Goal: Task Accomplishment & Management: Manage account settings

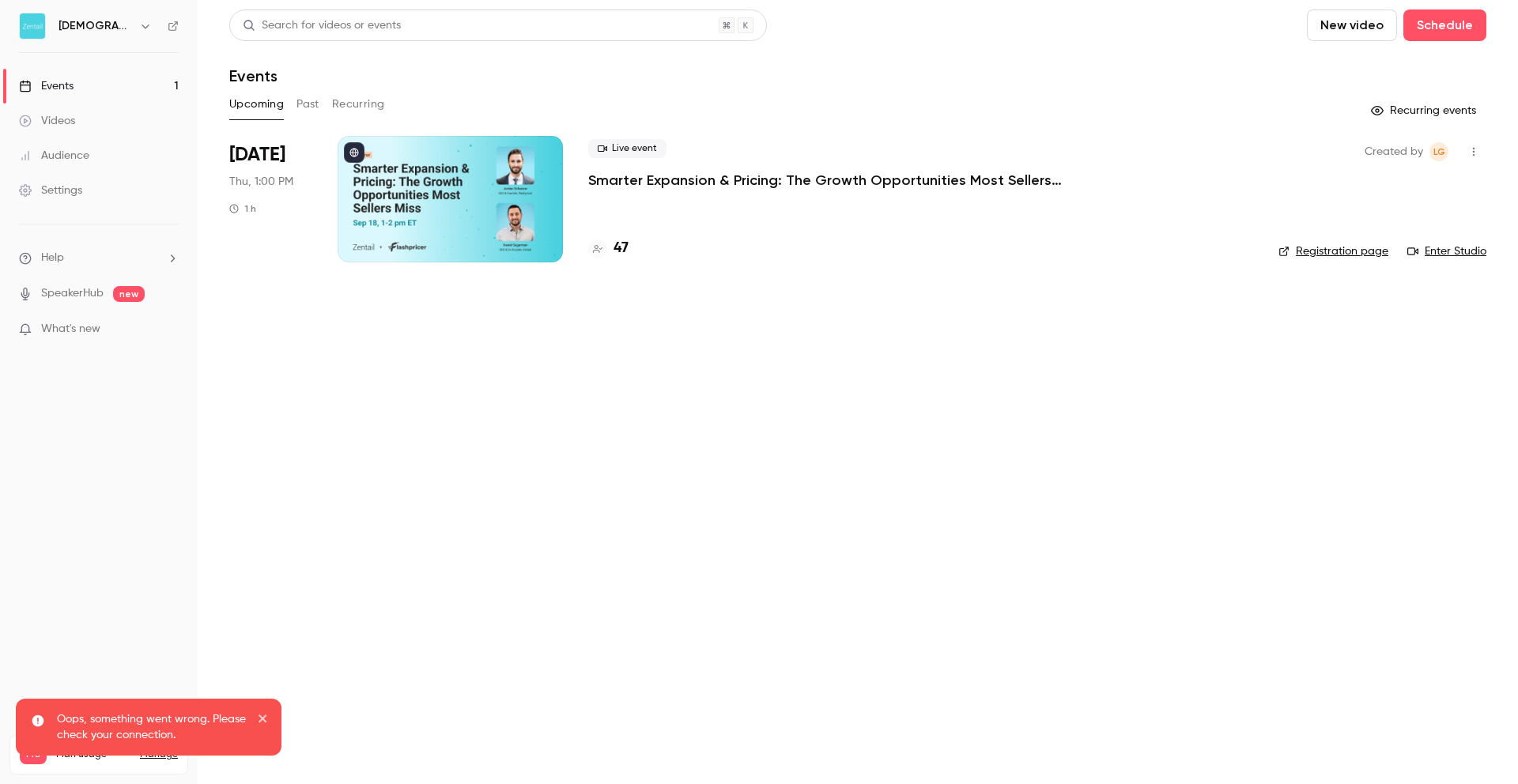
click at [466, 194] on div at bounding box center [450, 198] width 225 height 127
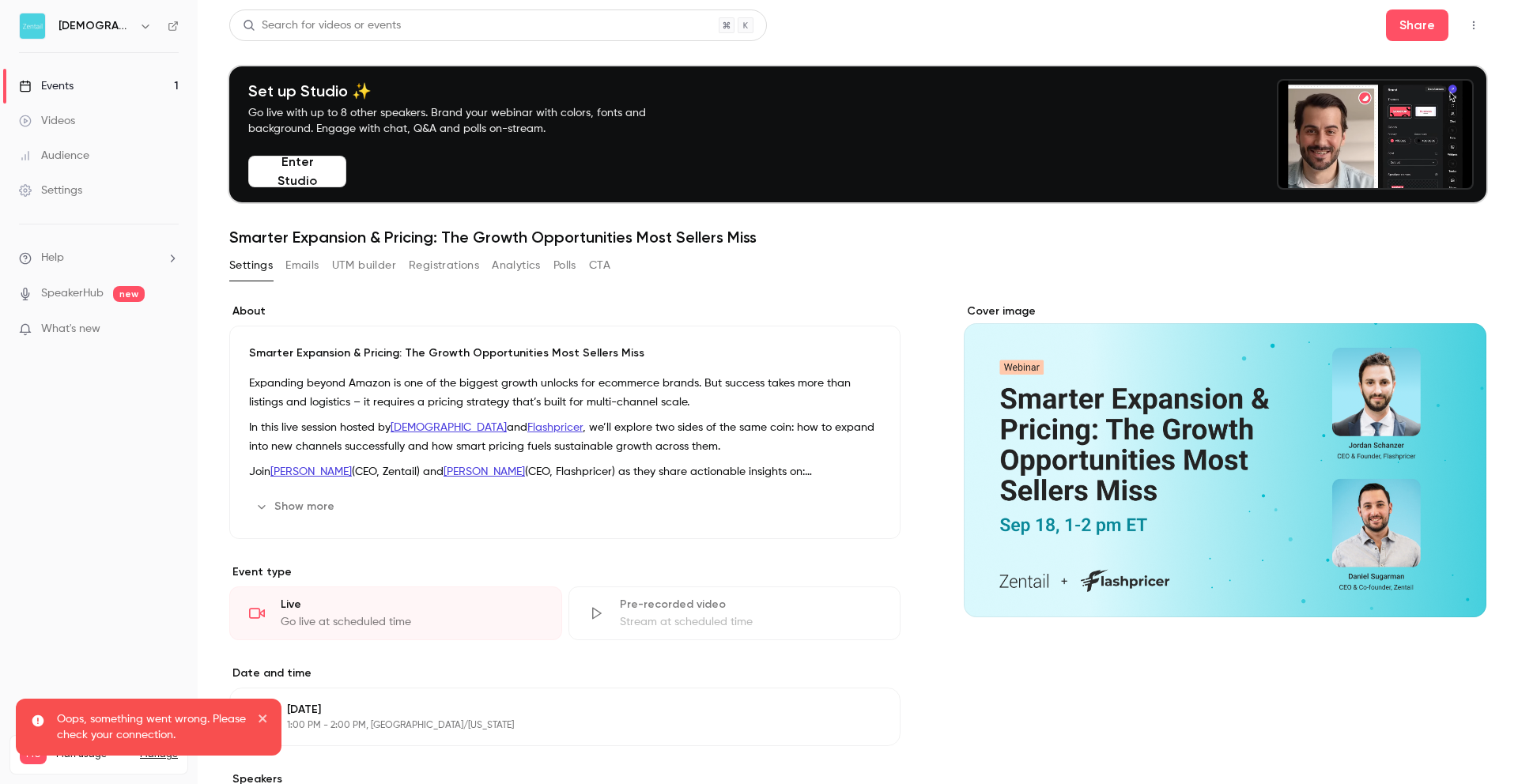
click at [441, 269] on button "Registrations" at bounding box center [443, 265] width 70 height 25
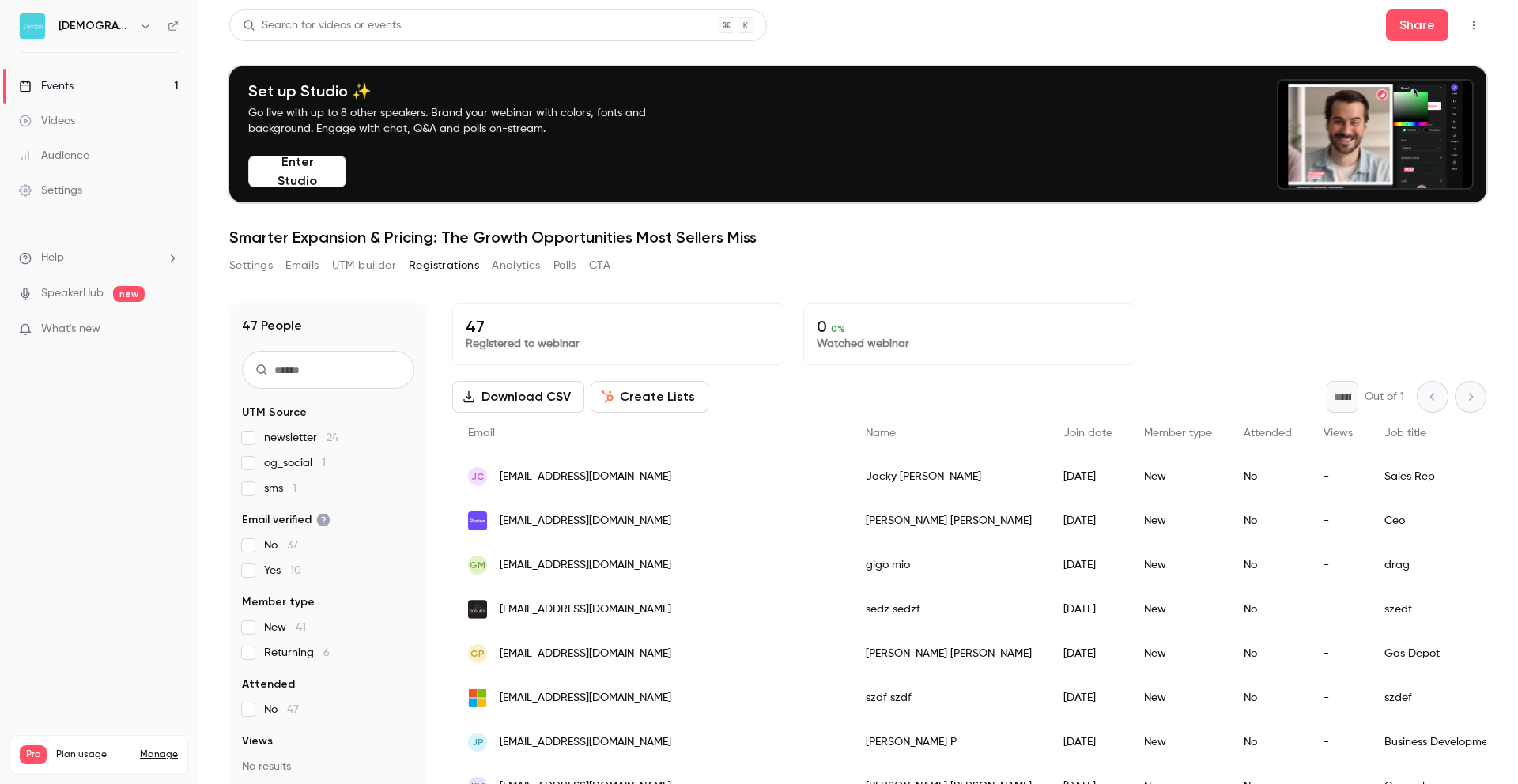
click at [239, 269] on button "Settings" at bounding box center [251, 265] width 44 height 25
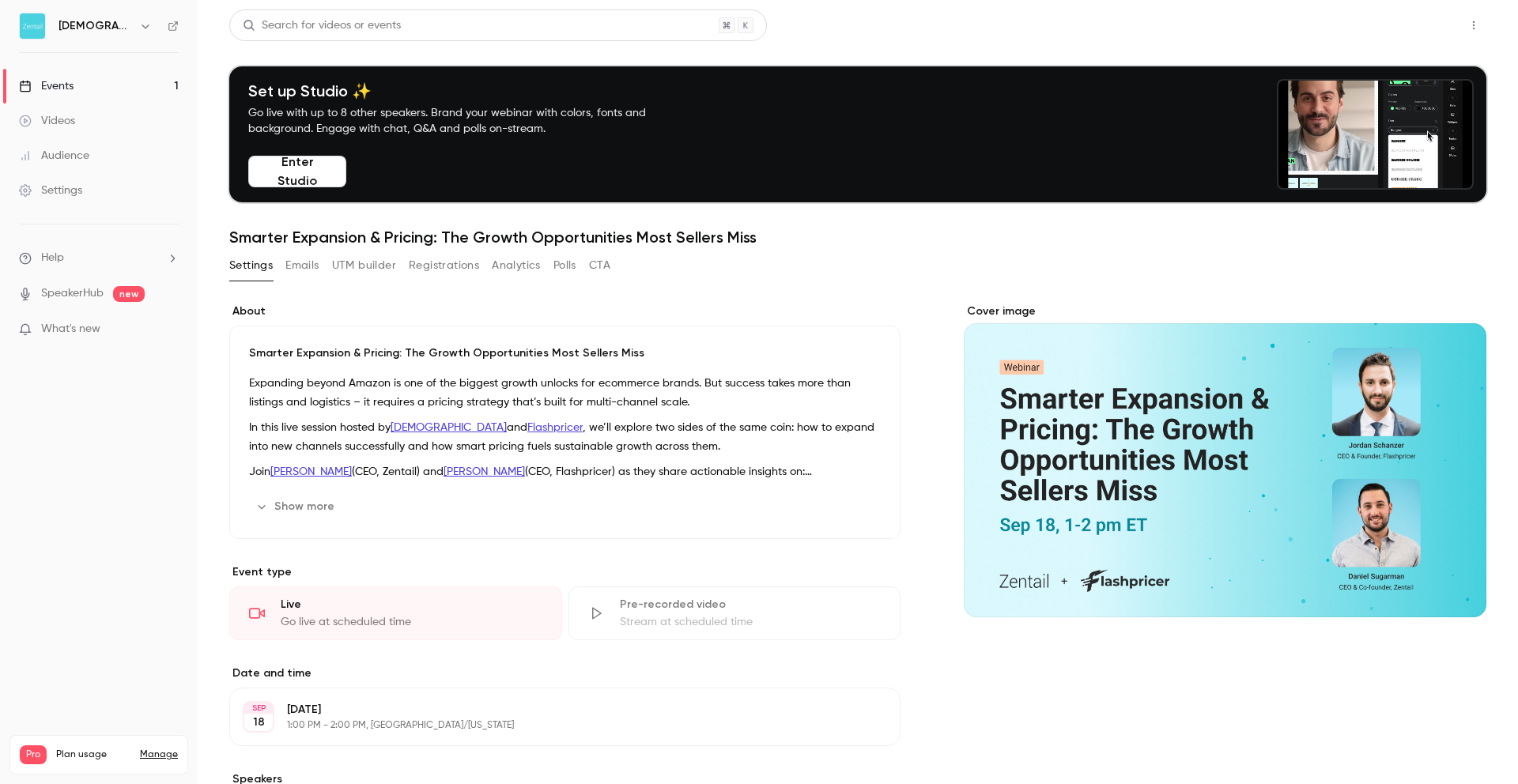
click at [1421, 31] on button "Share" at bounding box center [1416, 25] width 62 height 31
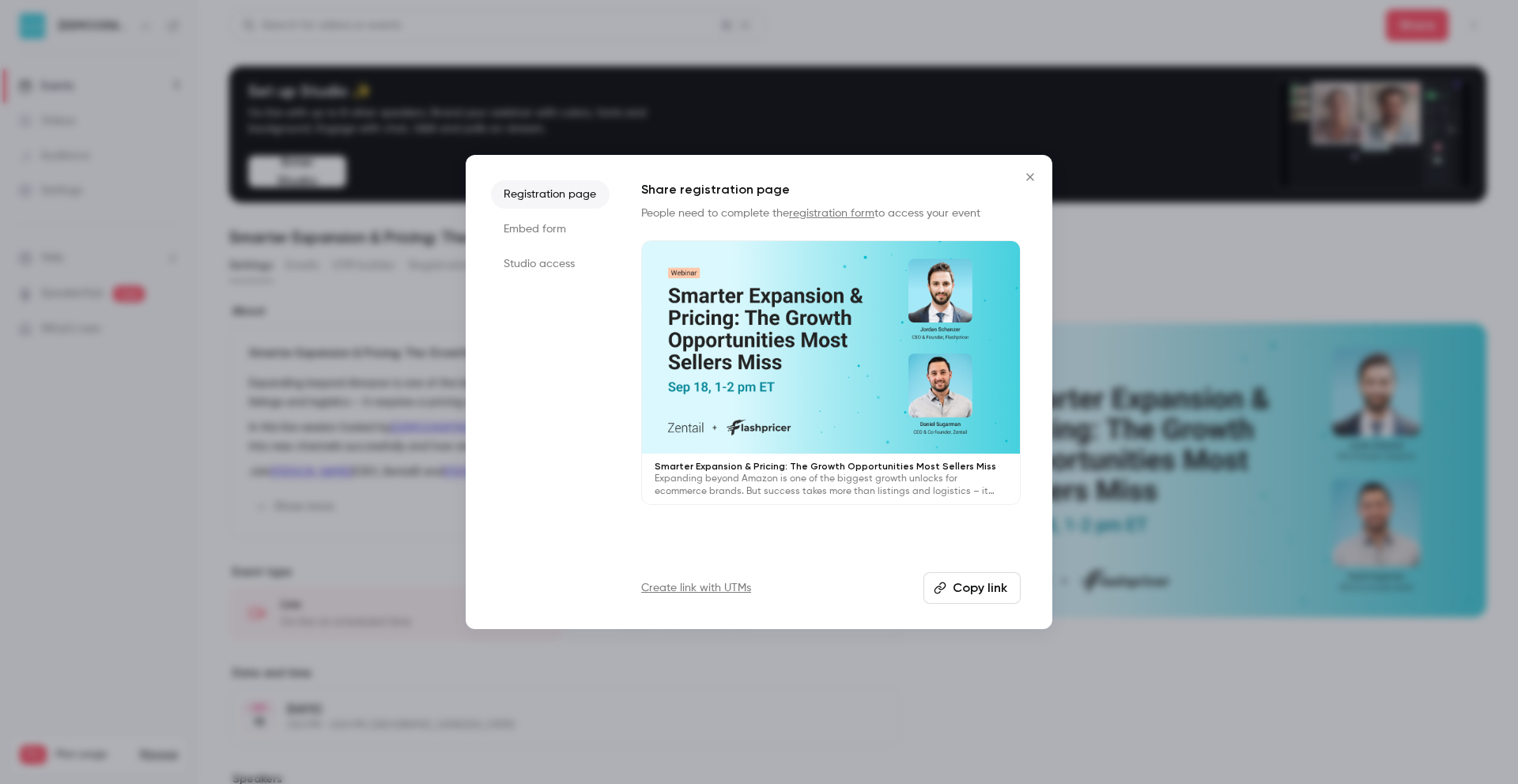
click at [554, 252] on li "Studio access" at bounding box center [550, 264] width 119 height 28
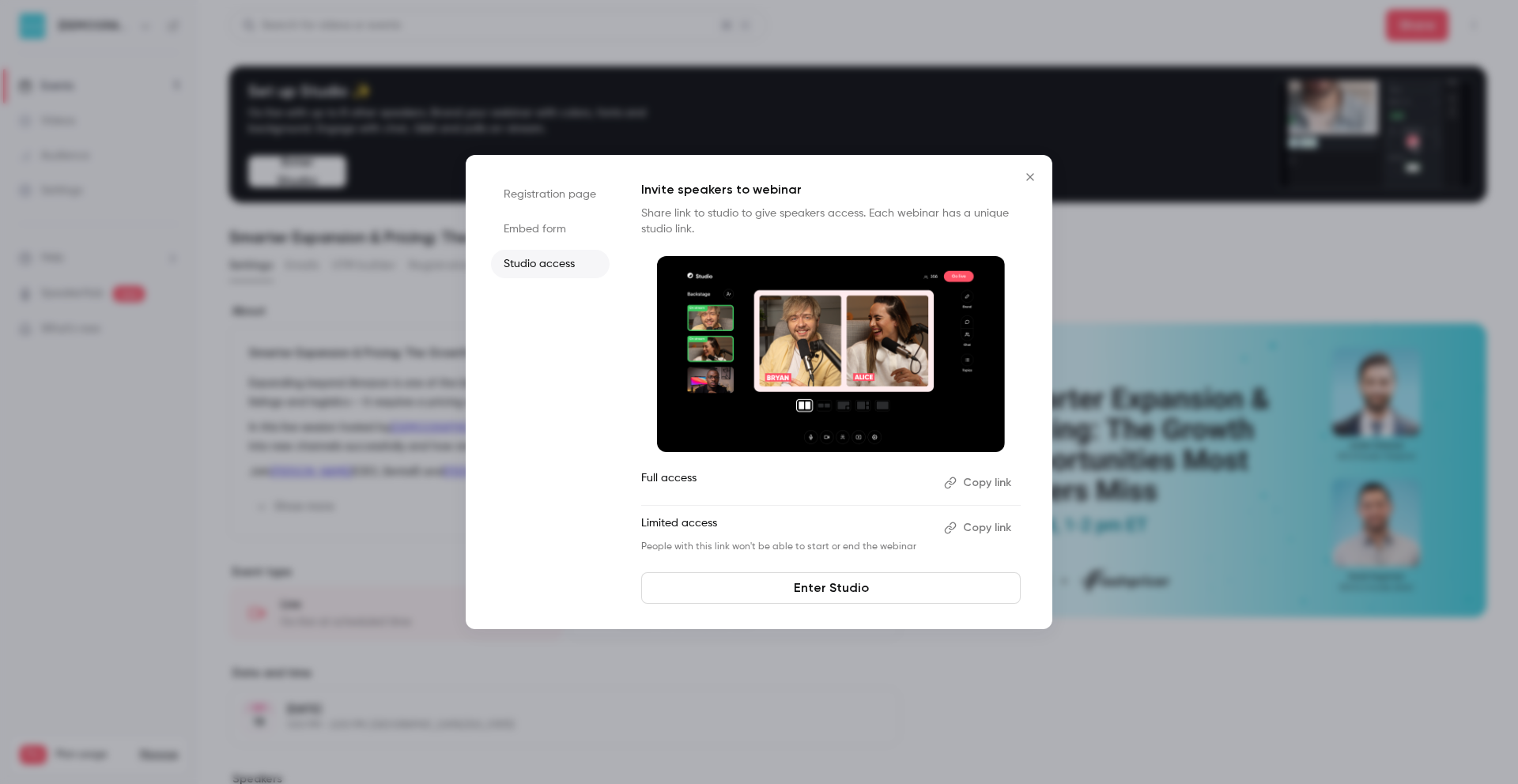
click at [882, 586] on link "Enter Studio" at bounding box center [830, 587] width 379 height 31
click at [1033, 179] on icon "Close" at bounding box center [1031, 177] width 19 height 13
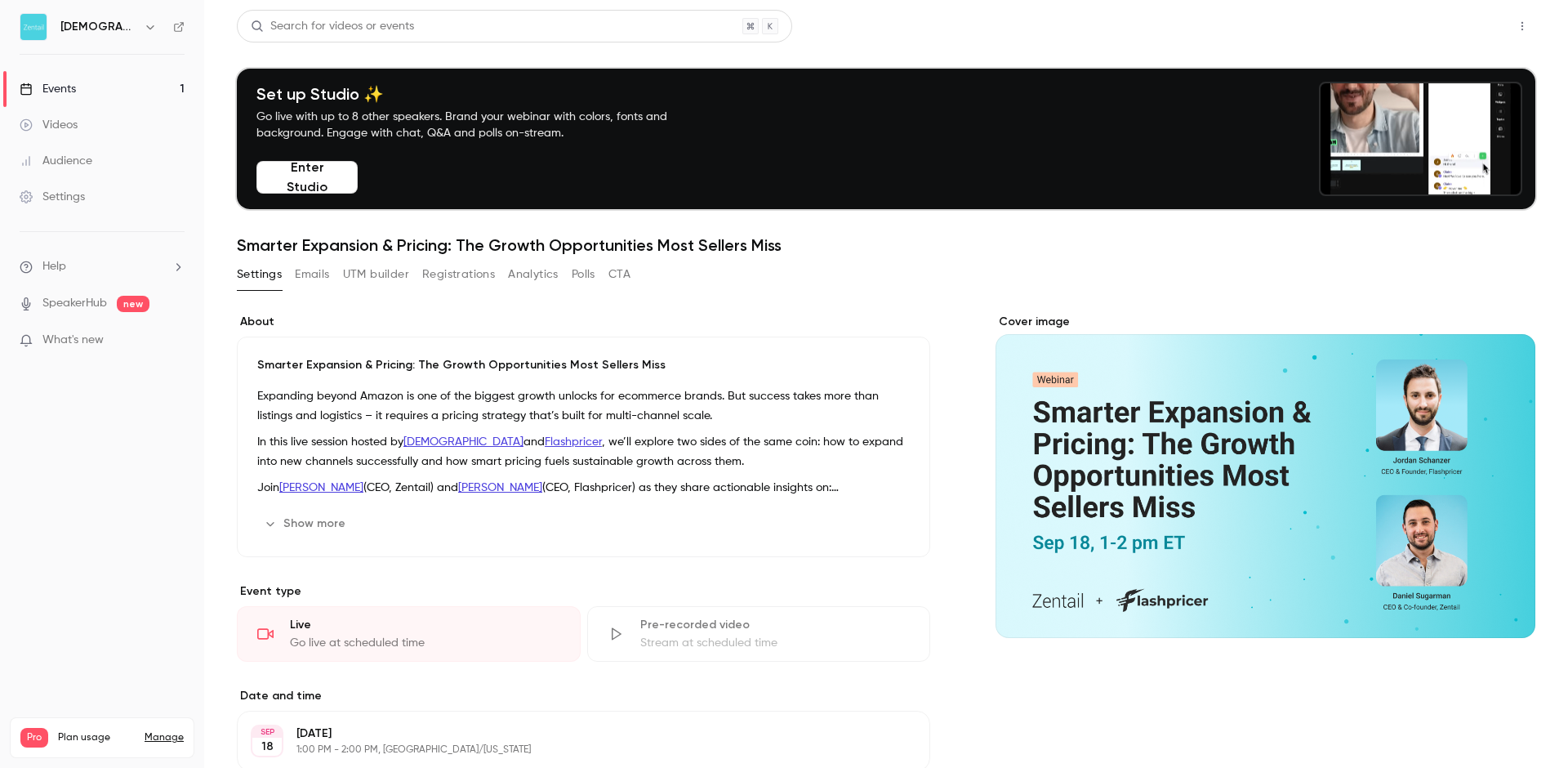
click at [1439, 10] on button "Share" at bounding box center [1463, 26] width 64 height 33
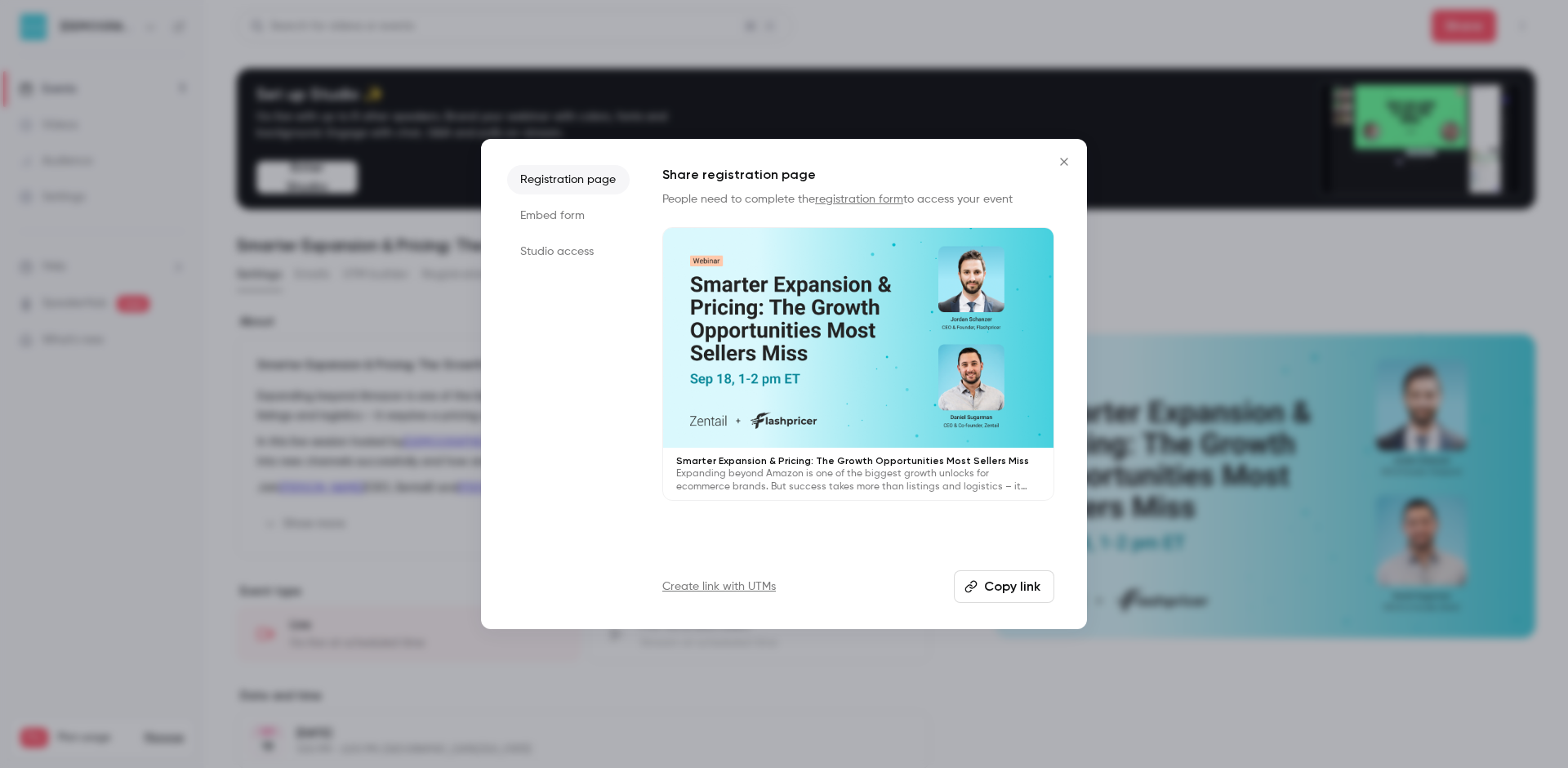
click at [541, 235] on ul "Registration page Embed form Studio access" at bounding box center [568, 384] width 123 height 438
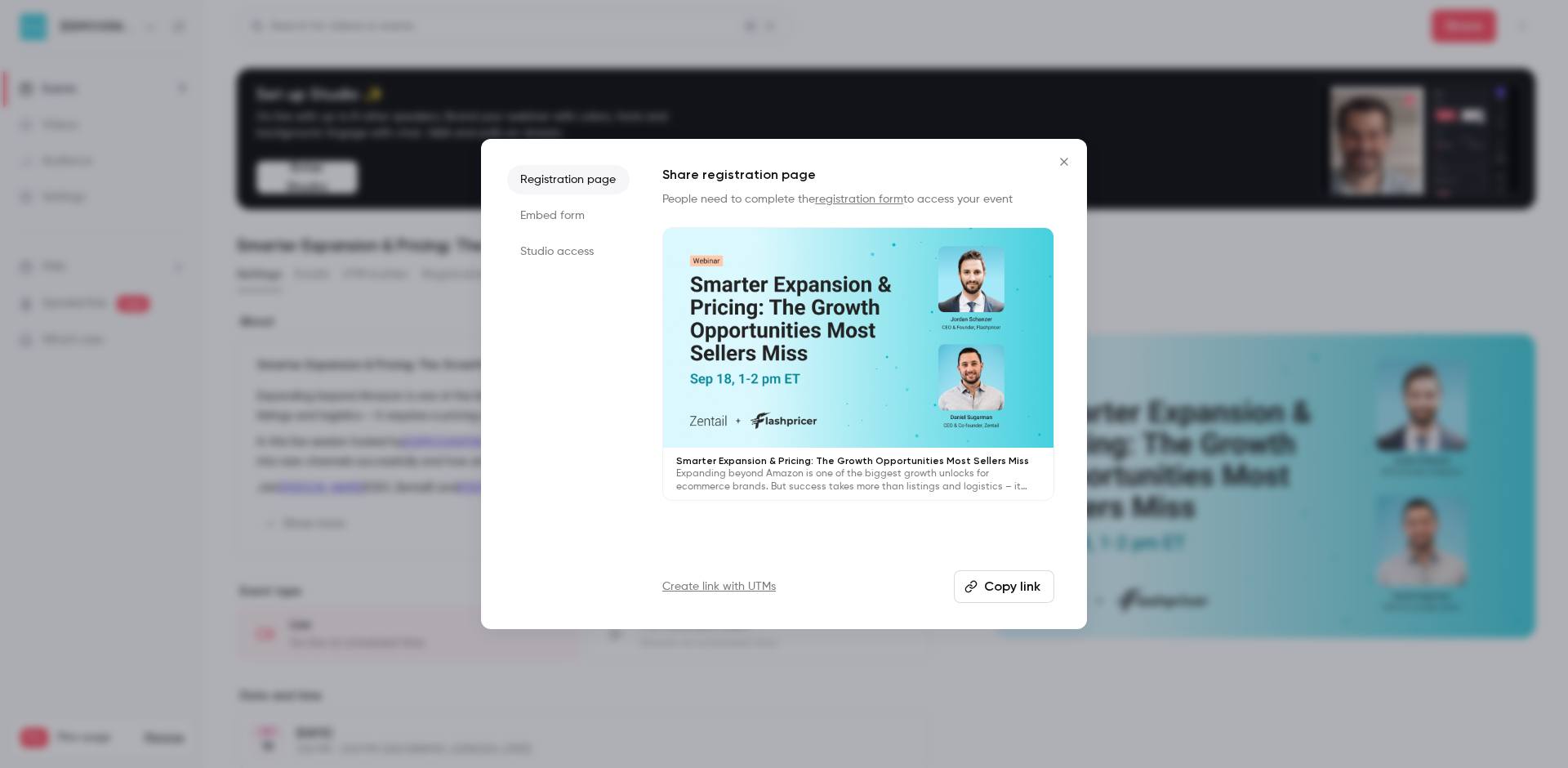
click at [545, 247] on li "Studio access" at bounding box center [568, 251] width 123 height 29
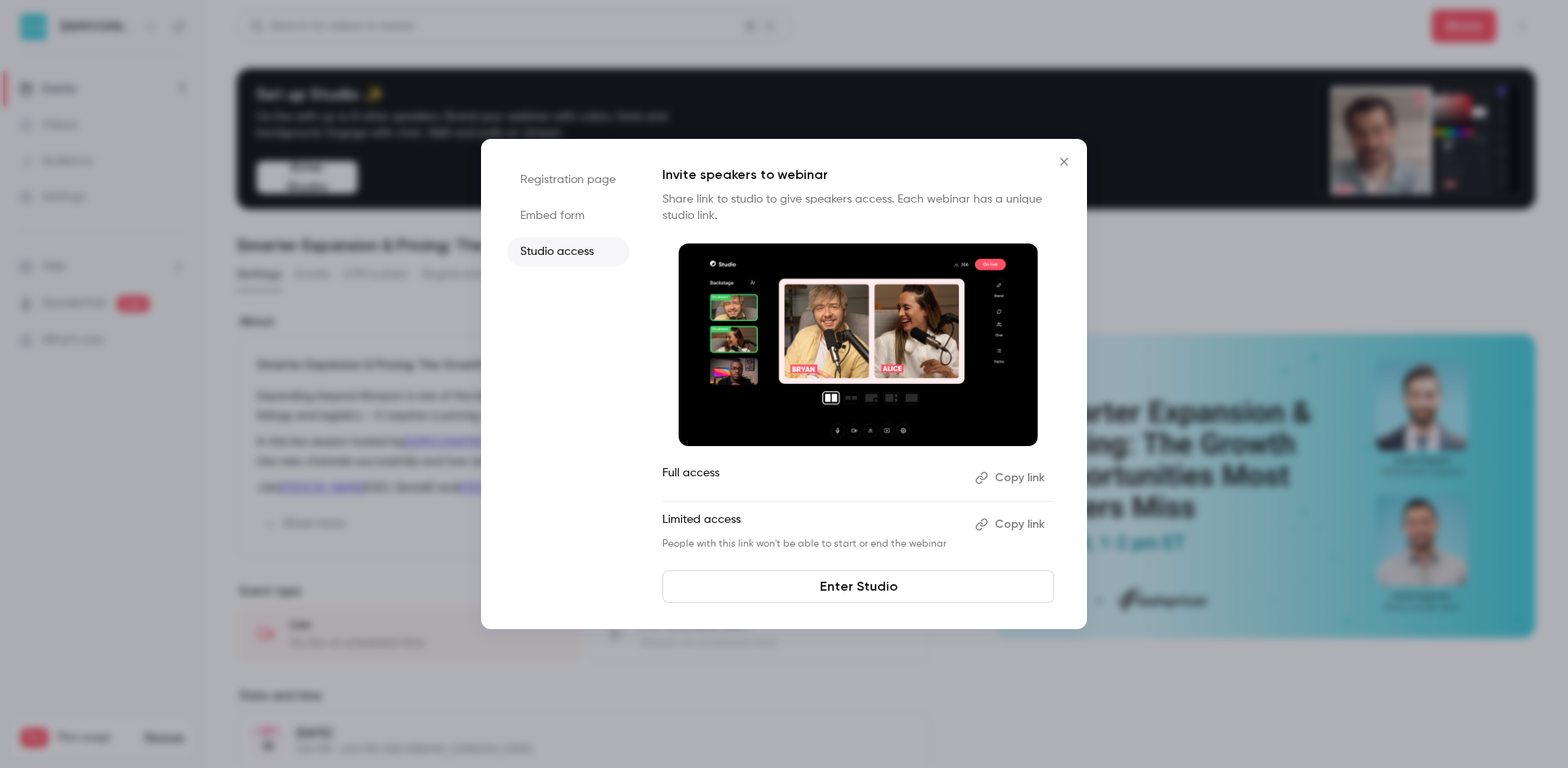
click at [1016, 479] on button "Copy link" at bounding box center [1011, 477] width 86 height 26
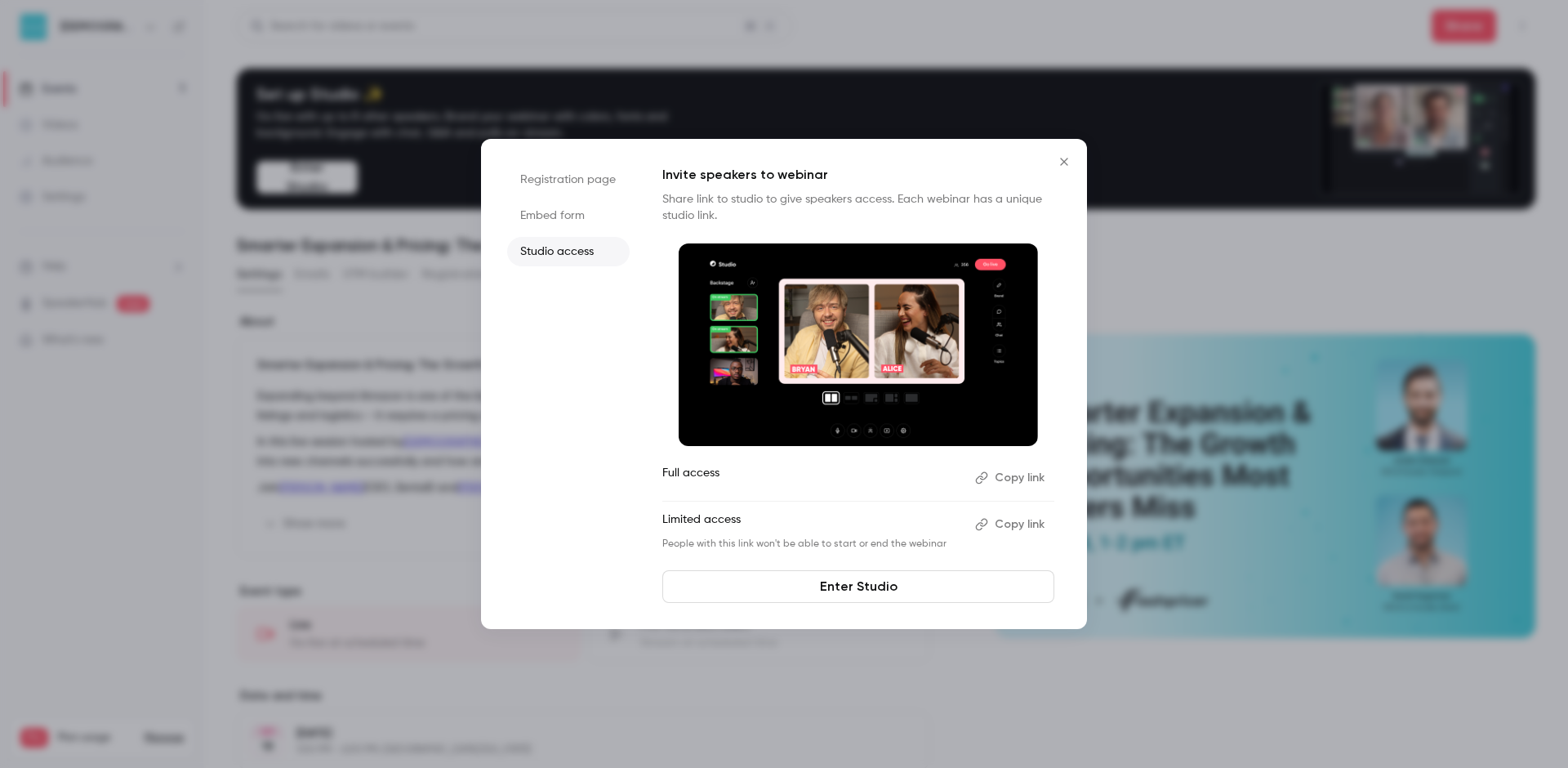
click at [1021, 478] on button "Copy link" at bounding box center [1011, 477] width 86 height 26
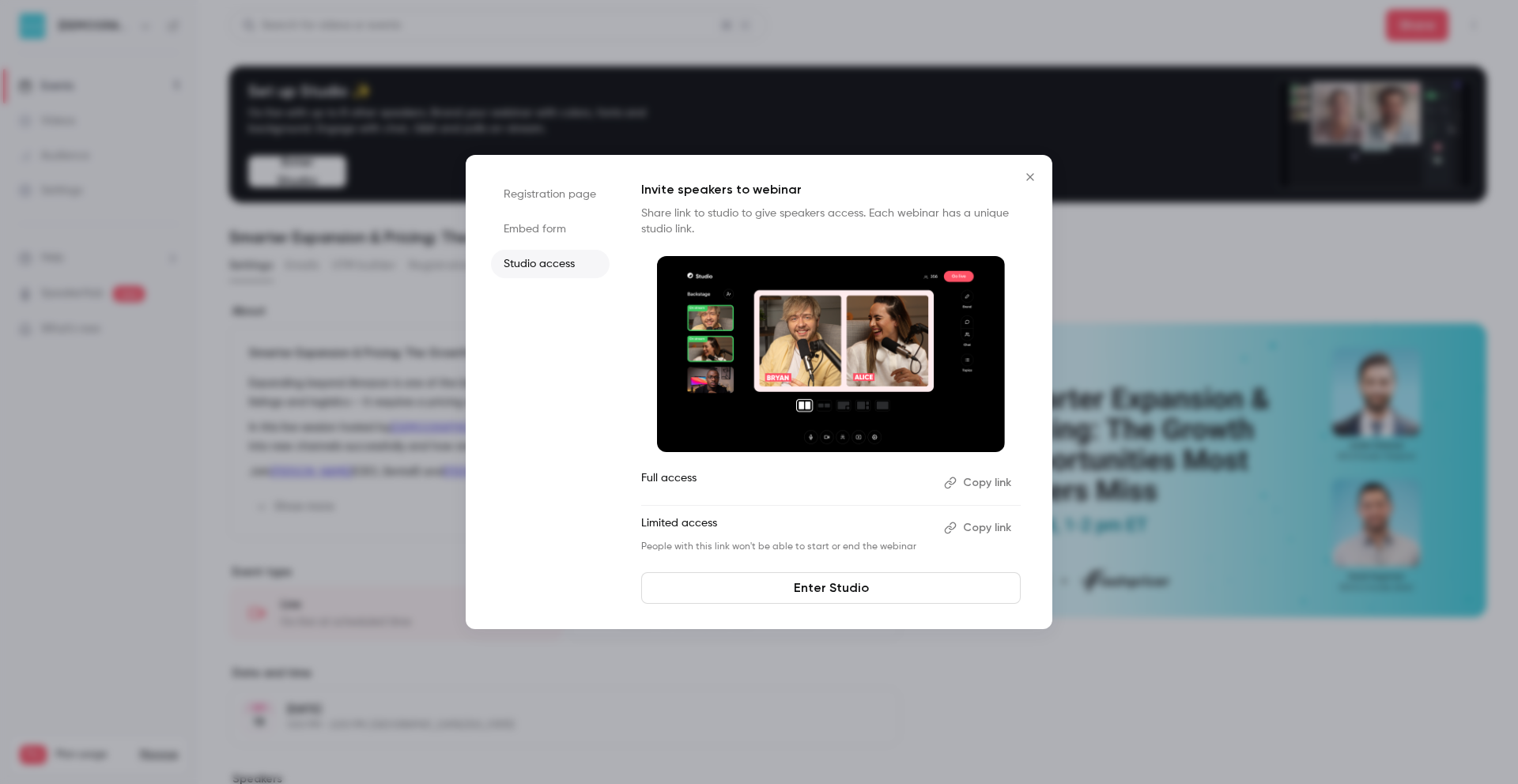
click at [874, 586] on link "Enter Studio" at bounding box center [830, 587] width 379 height 31
click at [1035, 173] on icon "Close" at bounding box center [1031, 177] width 19 height 13
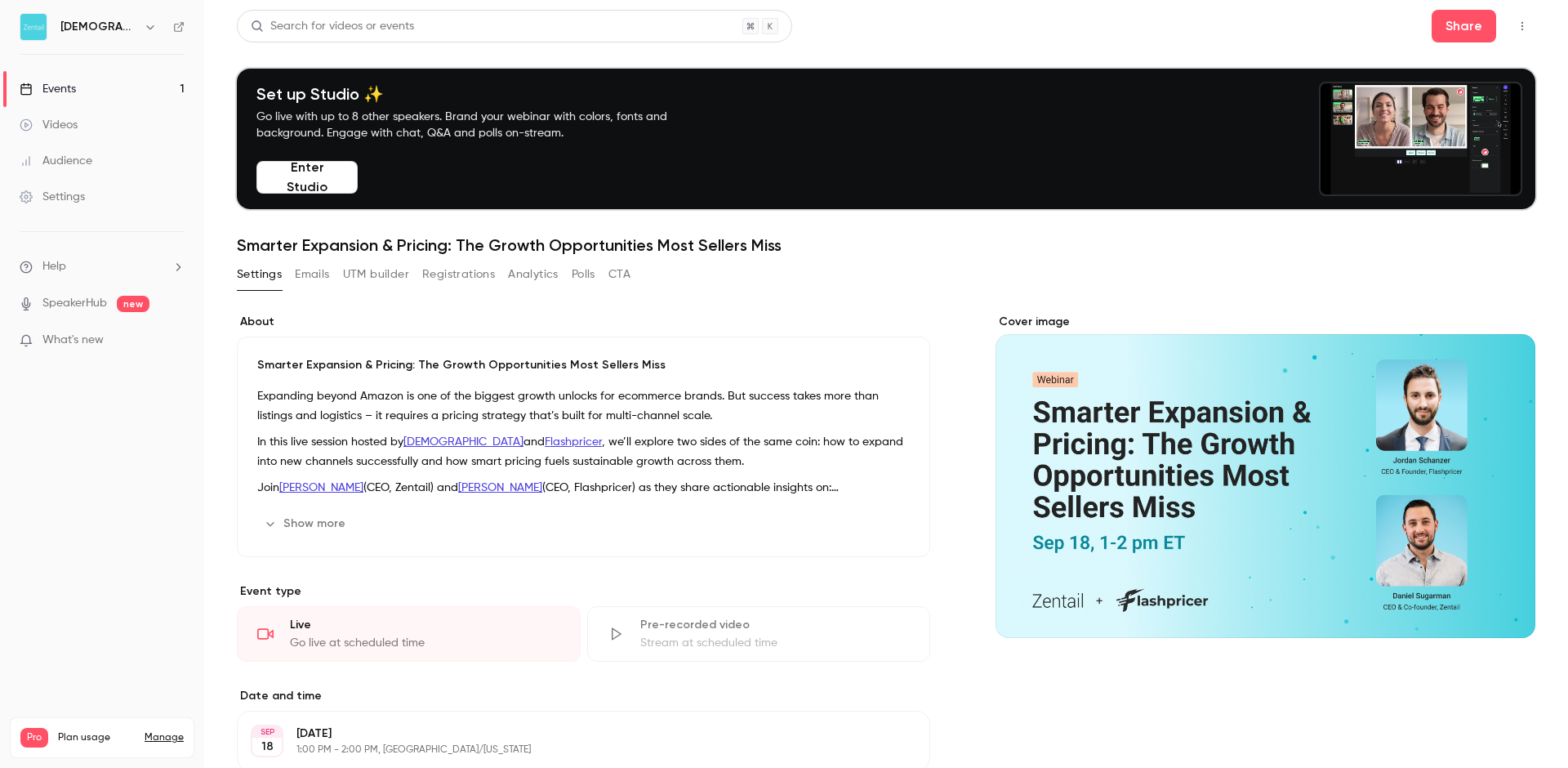
click at [55, 196] on div "Settings" at bounding box center [53, 197] width 65 height 17
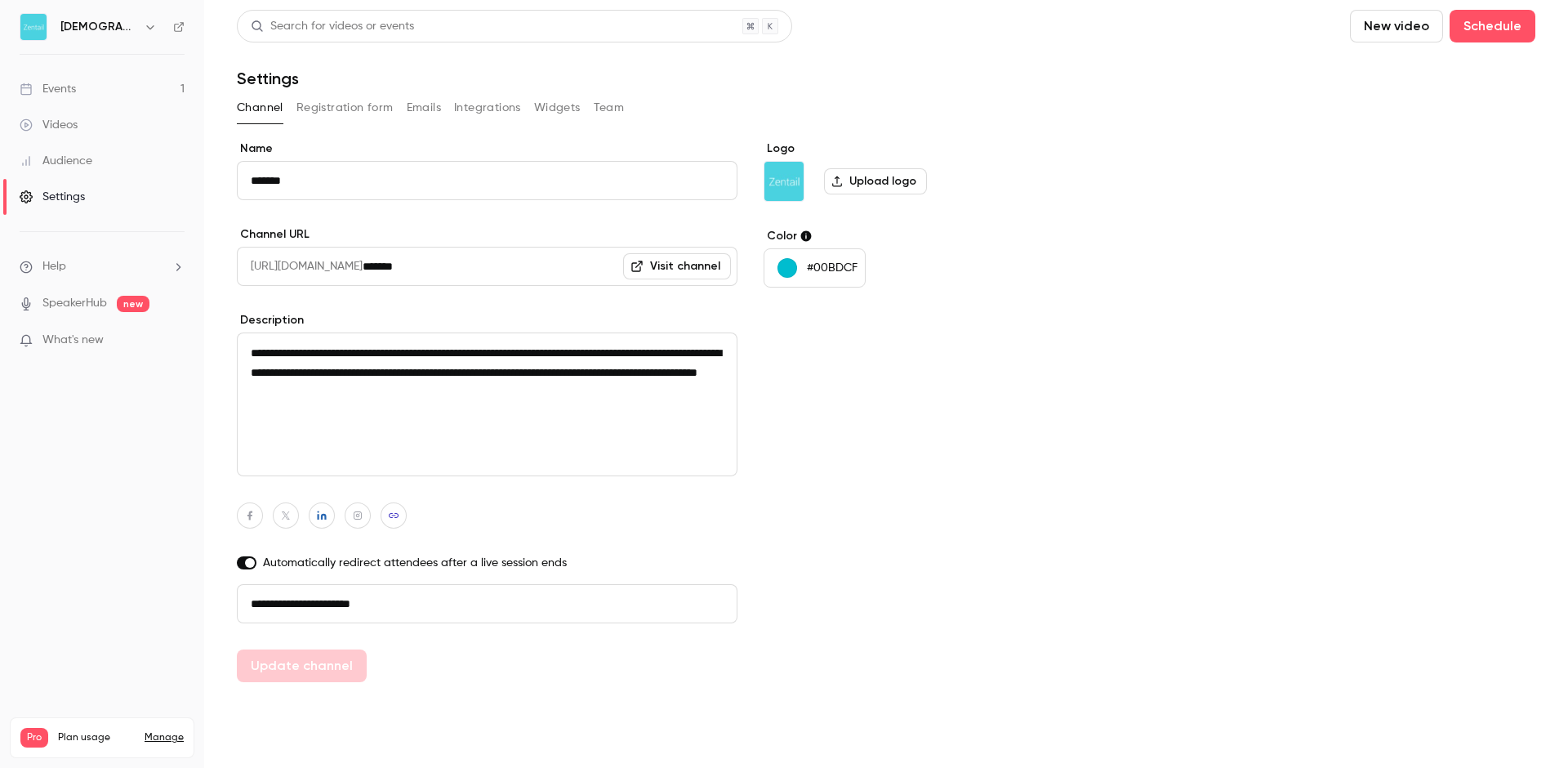
click at [353, 107] on button "Registration form" at bounding box center [345, 108] width 98 height 26
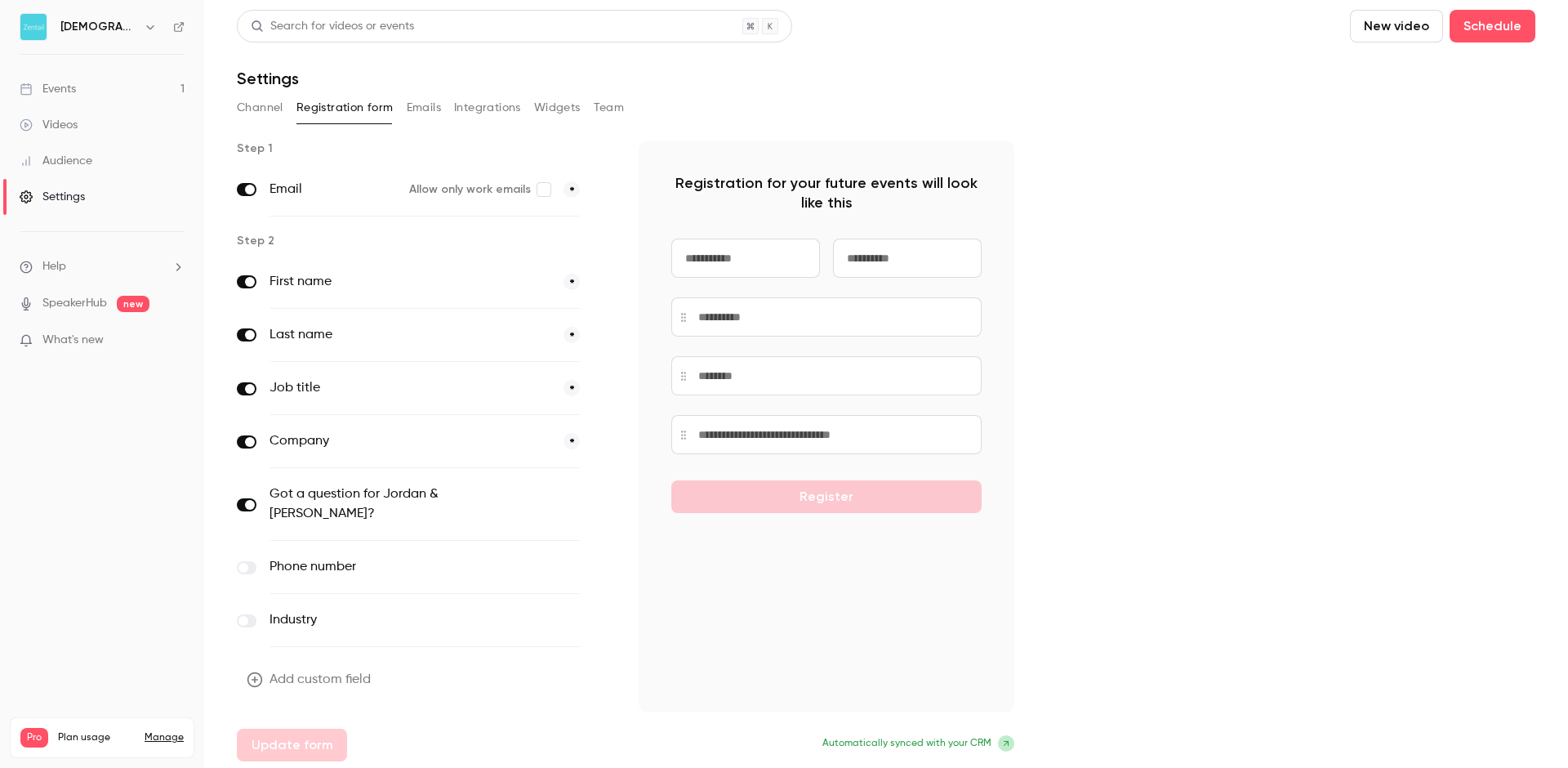
click at [270, 663] on button "Add custom field" at bounding box center [310, 679] width 147 height 33
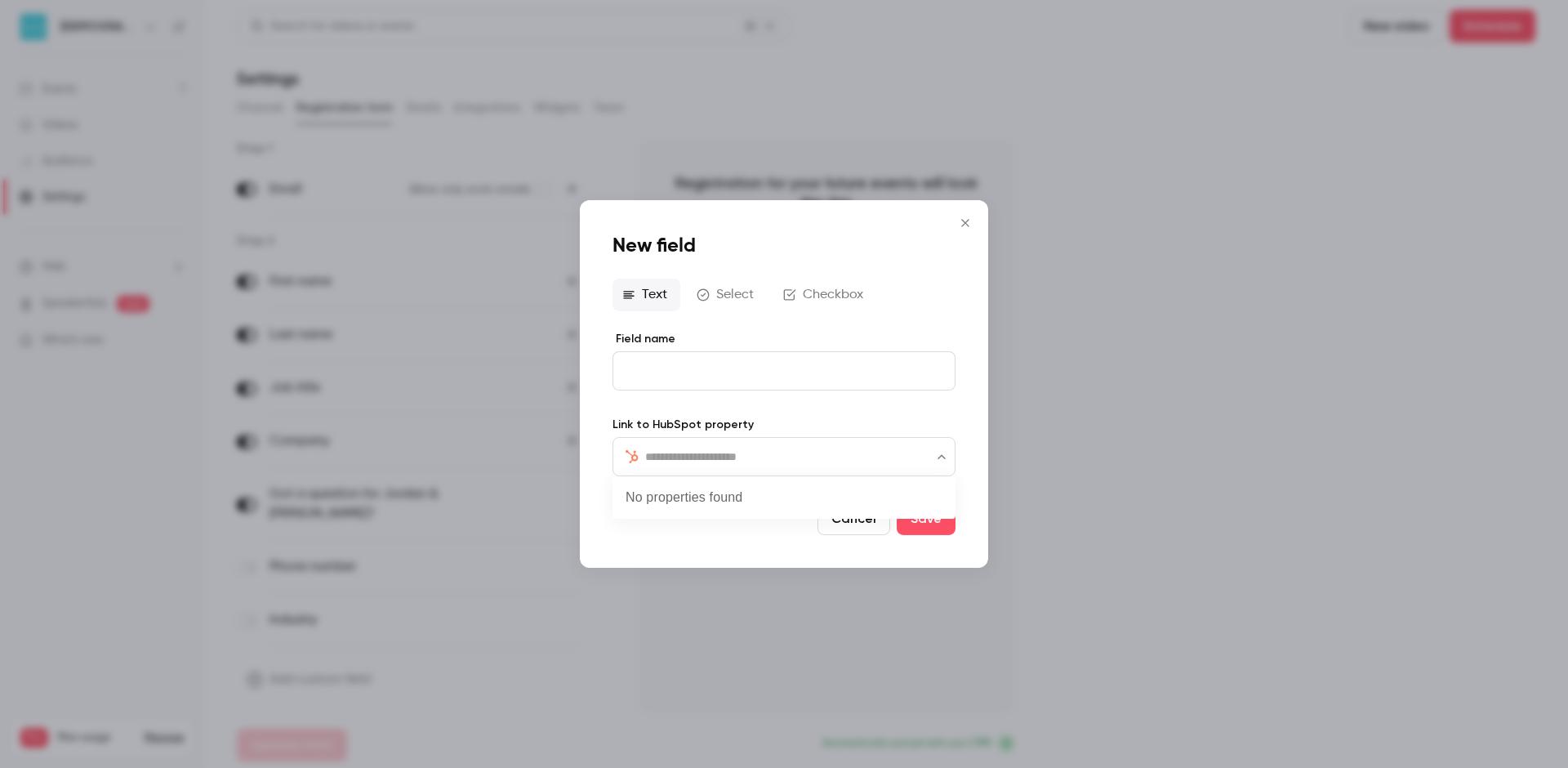
click at [791, 451] on input "text" at bounding box center [794, 457] width 298 height 20
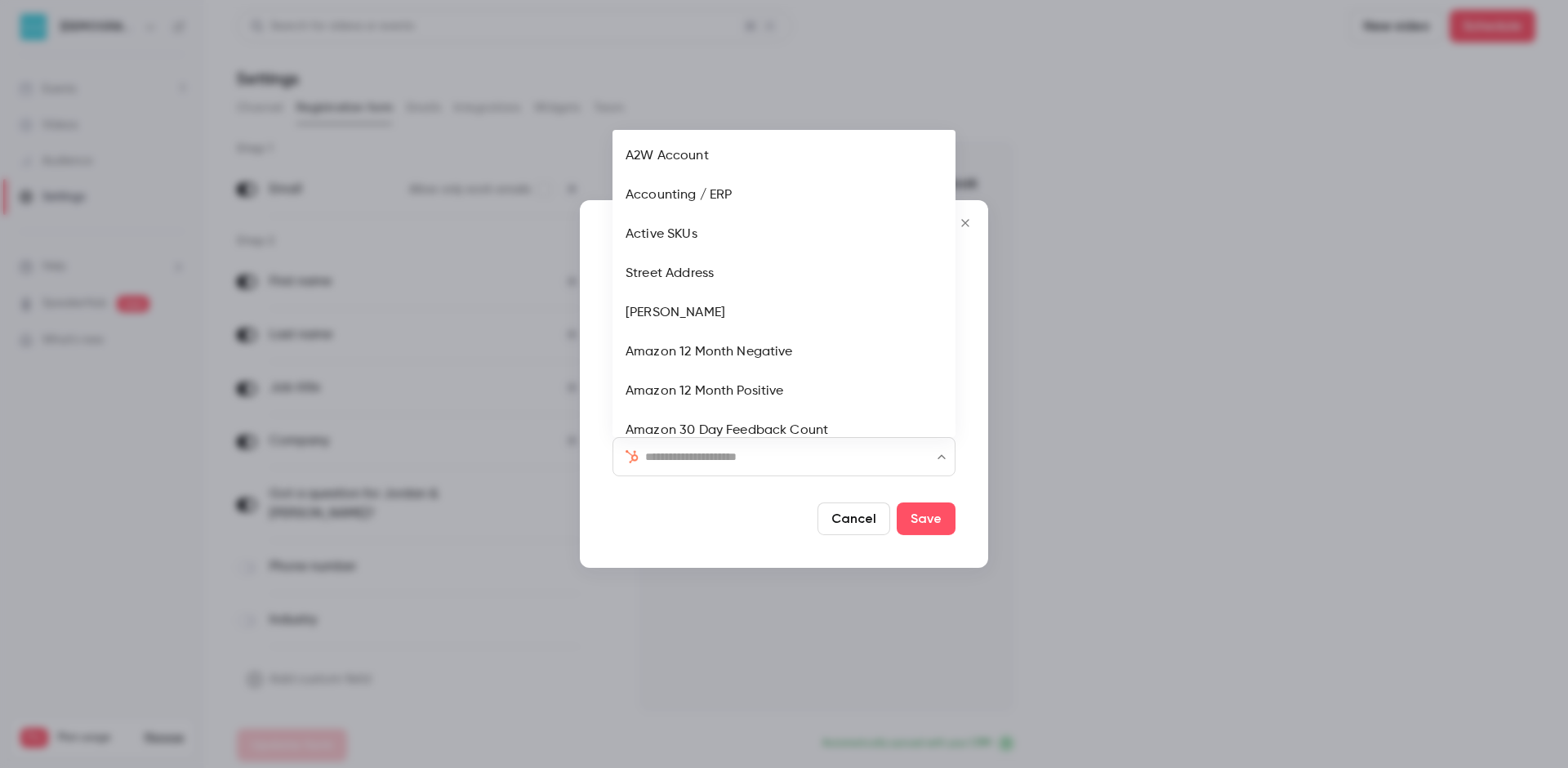
scroll to position [277, 0]
click at [726, 501] on form "Field name Link to HubSpot property ​ ​ Cancel Save" at bounding box center [784, 433] width 343 height 204
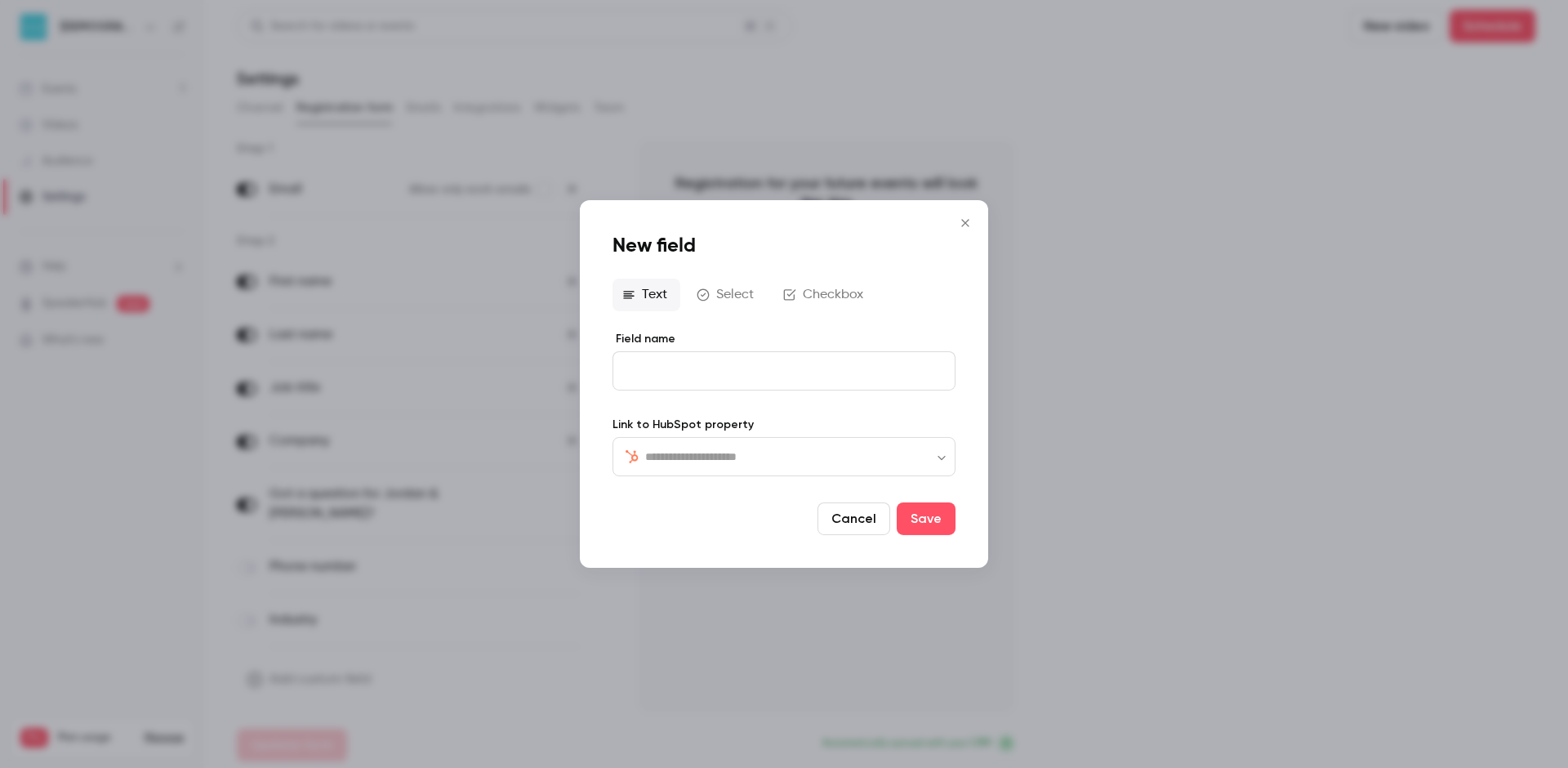
click at [727, 310] on button "Select" at bounding box center [727, 294] width 80 height 33
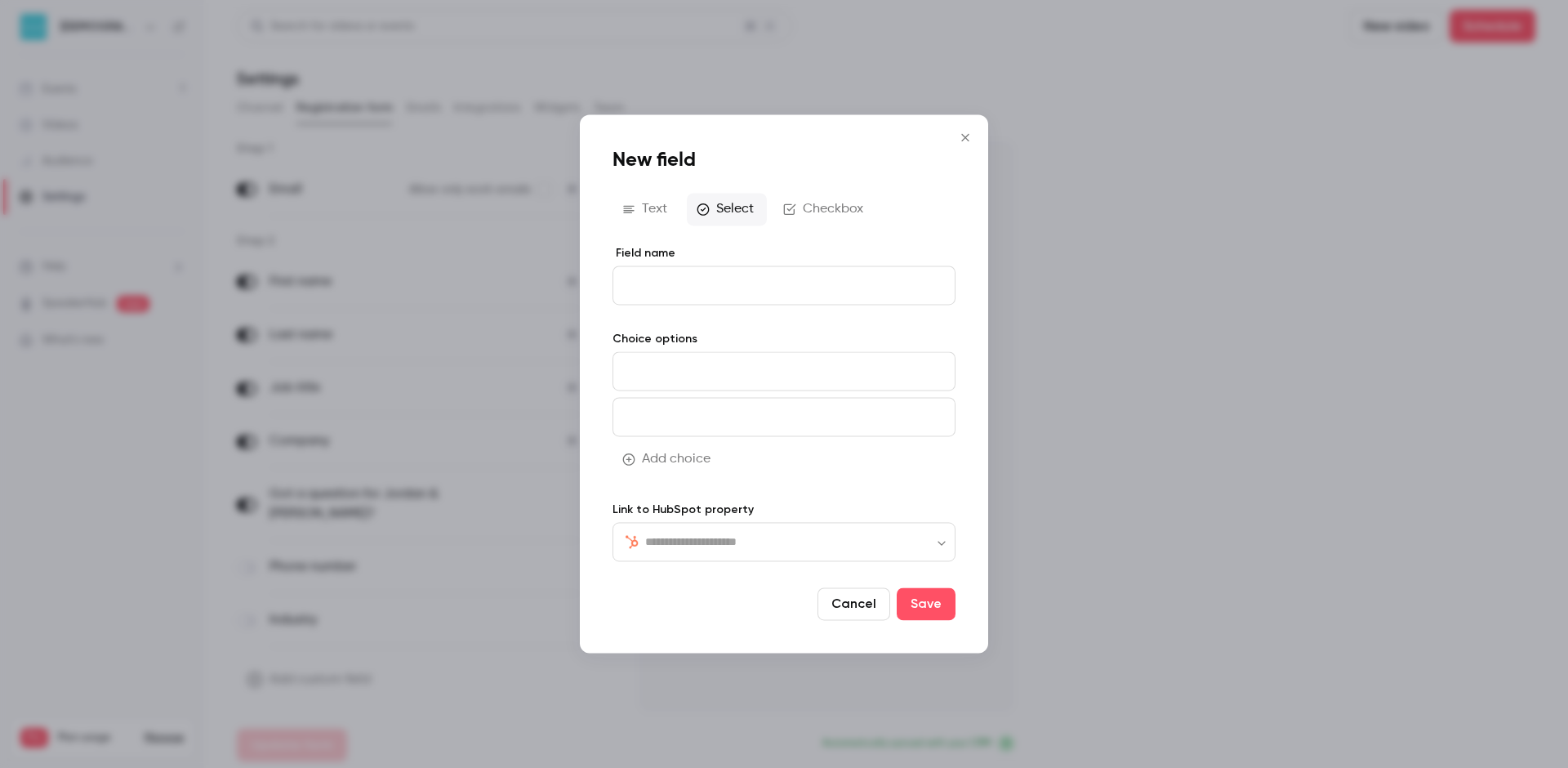
click at [841, 203] on button "Checkbox" at bounding box center [824, 208] width 103 height 33
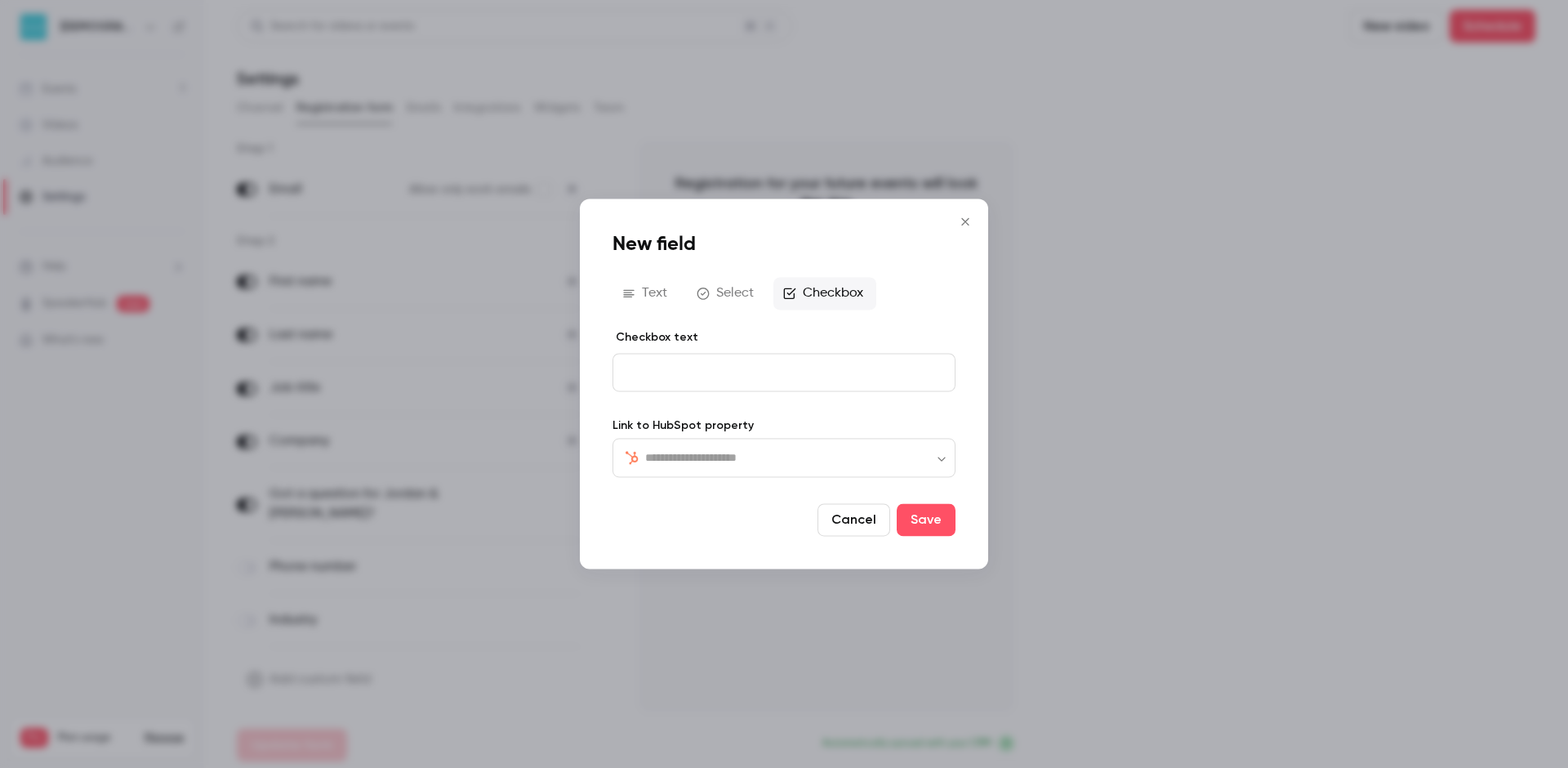
click at [962, 219] on icon "Close" at bounding box center [965, 222] width 20 height 13
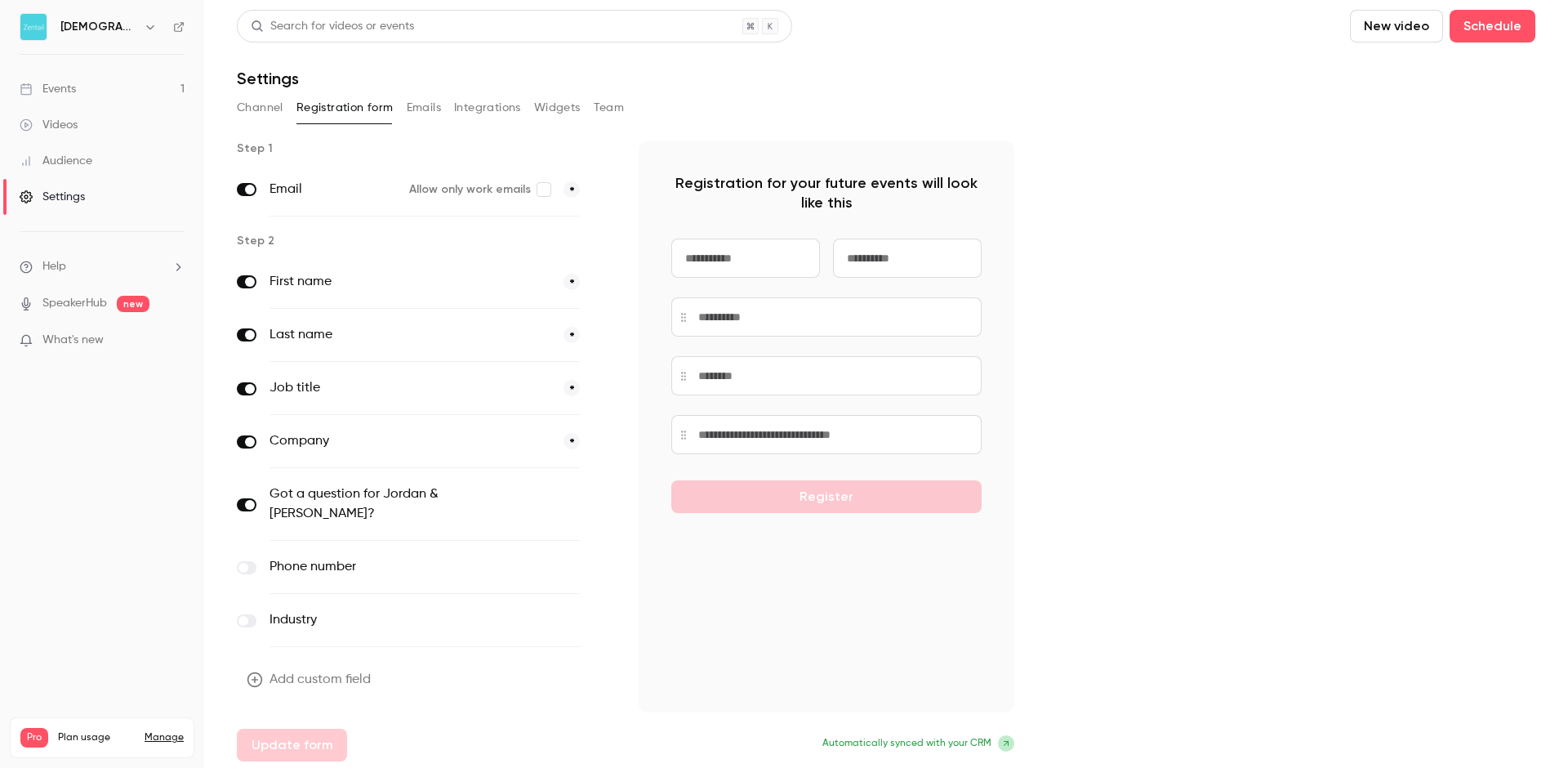
click at [248, 615] on label at bounding box center [247, 621] width 20 height 13
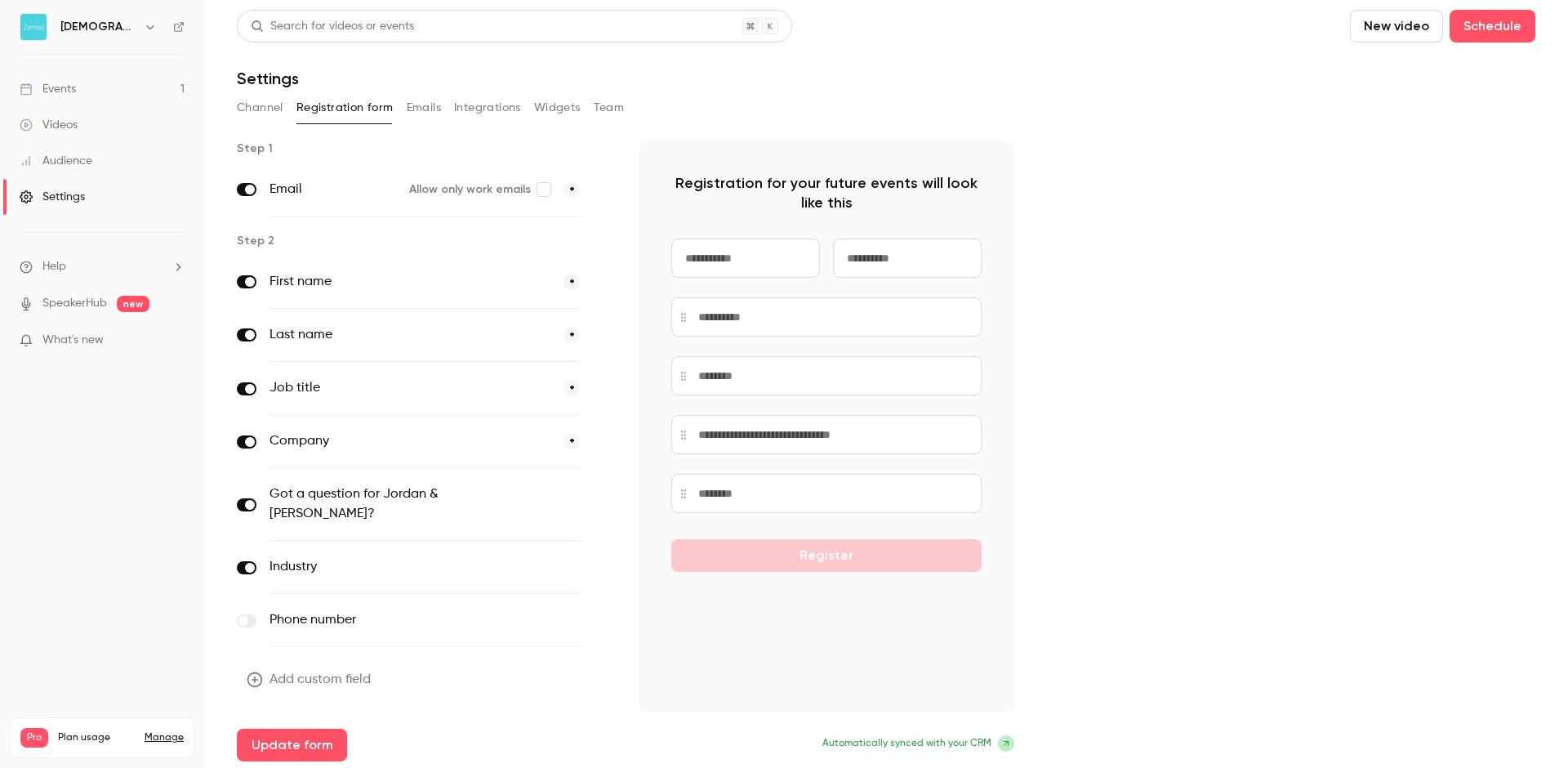
click at [252, 615] on label at bounding box center [247, 621] width 20 height 13
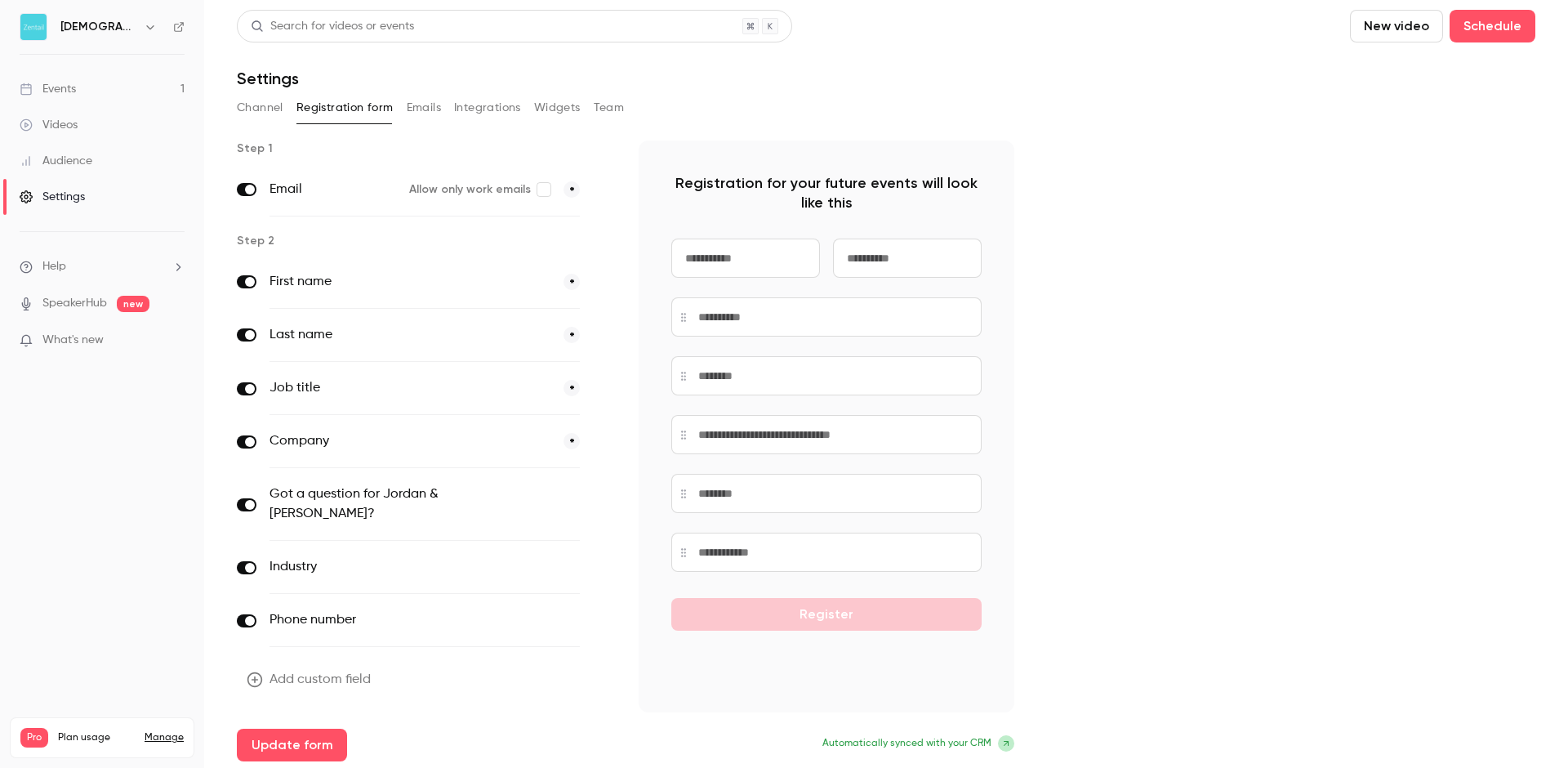
click at [248, 563] on span at bounding box center [250, 568] width 10 height 10
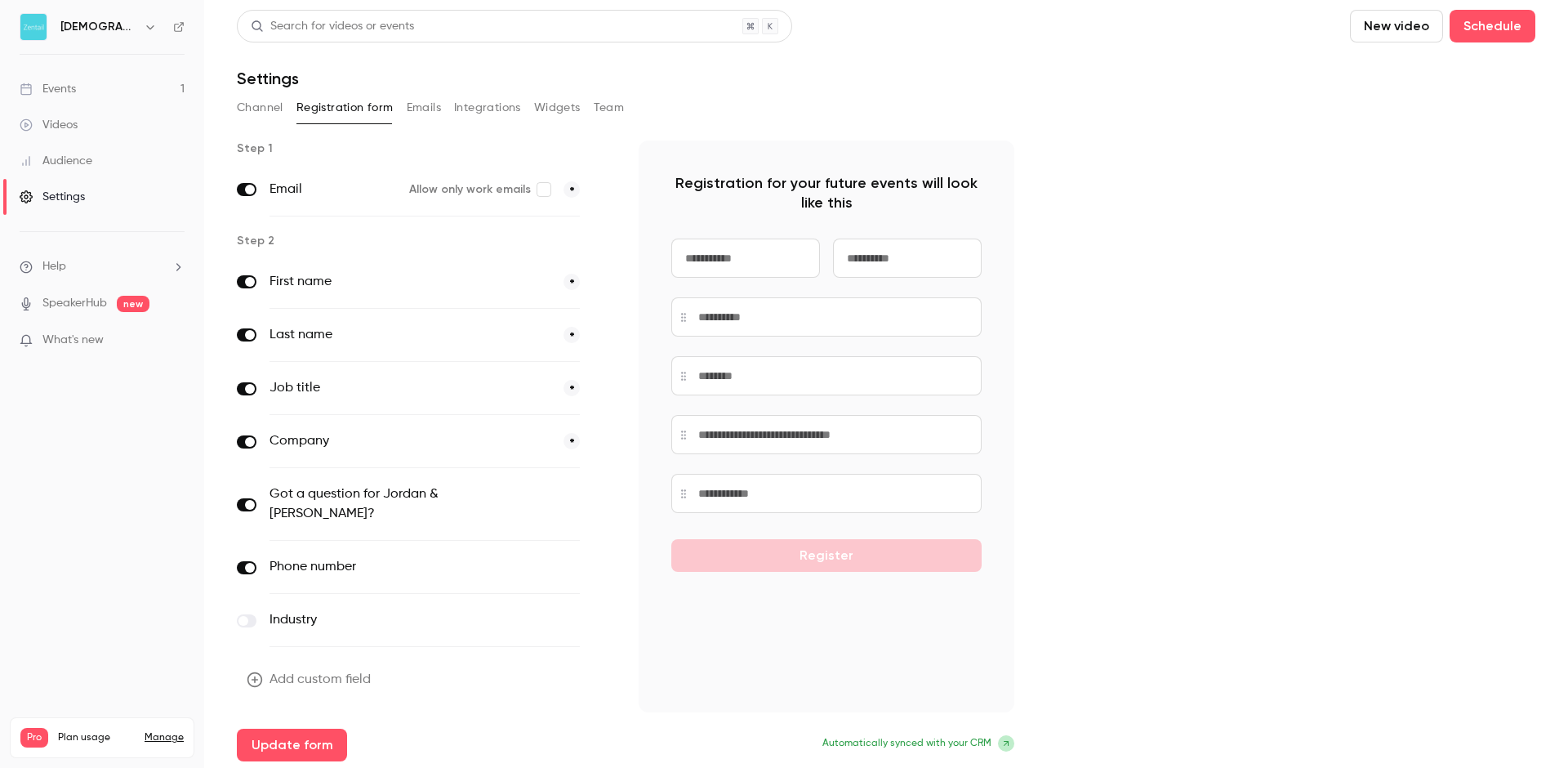
click at [249, 561] on label at bounding box center [247, 568] width 20 height 13
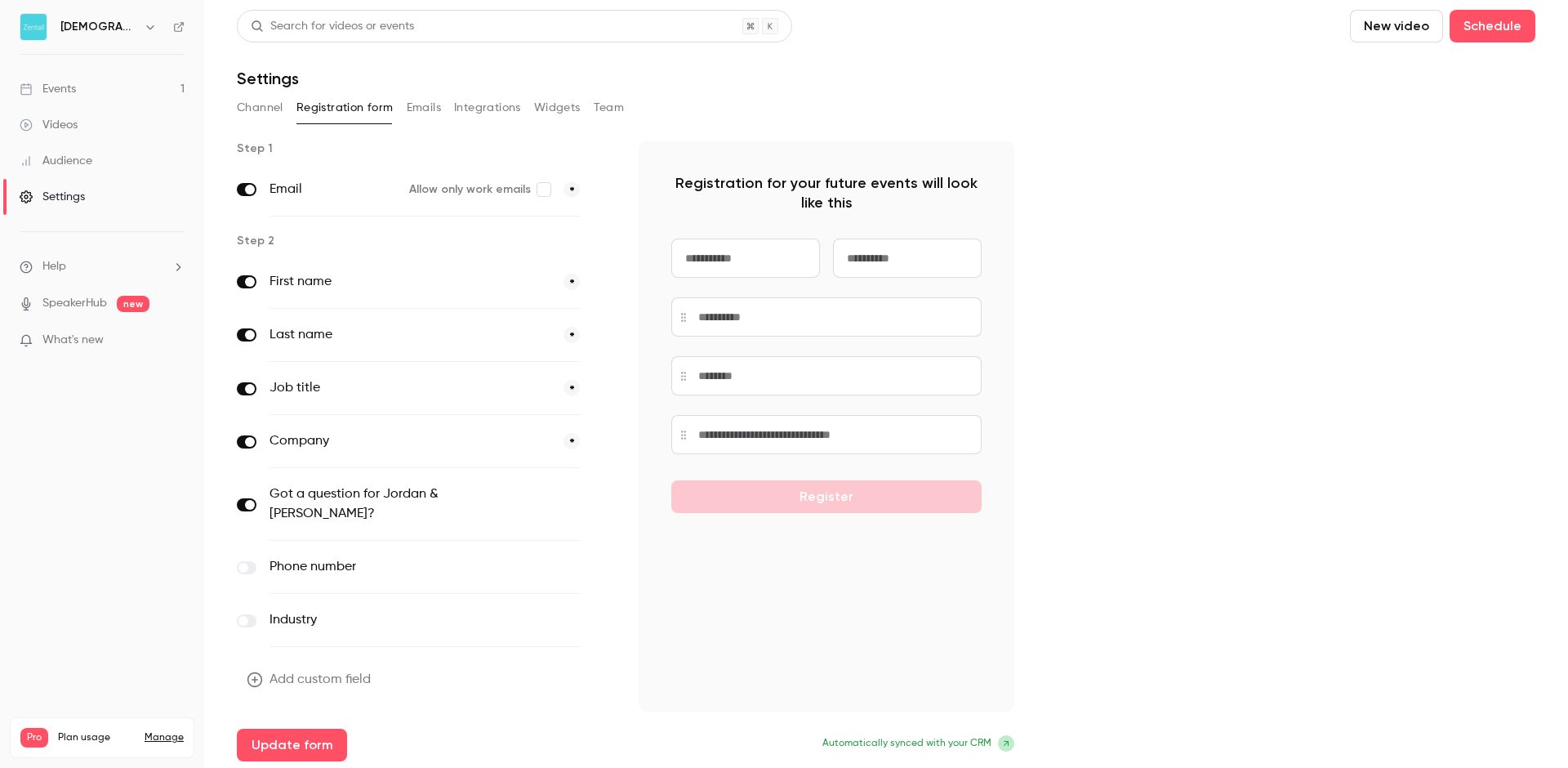
click at [63, 88] on div "Events" at bounding box center [48, 89] width 57 height 17
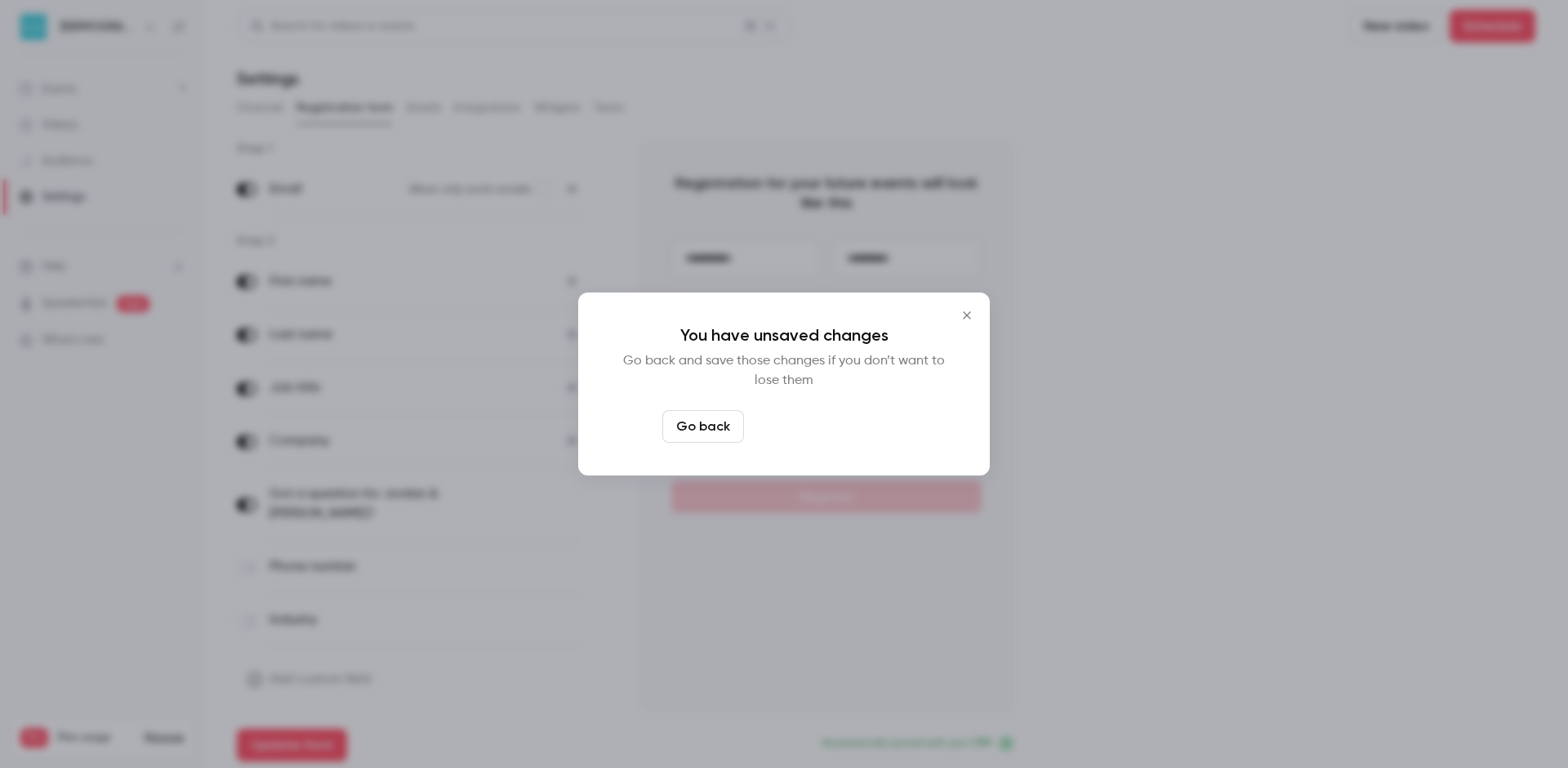
click at [829, 432] on button "Leave page anyway" at bounding box center [828, 426] width 155 height 33
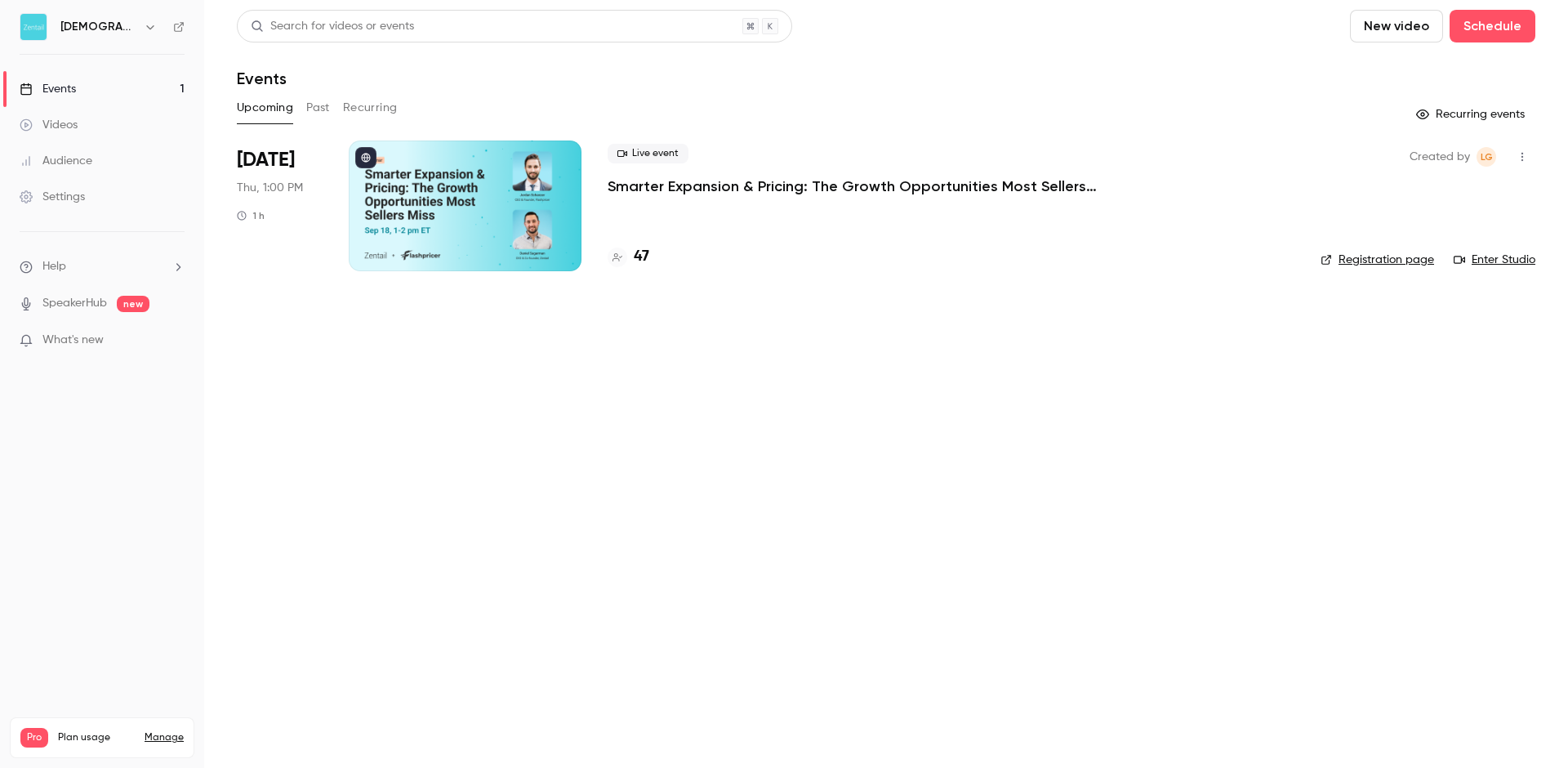
click at [313, 108] on button "Past" at bounding box center [318, 108] width 23 height 26
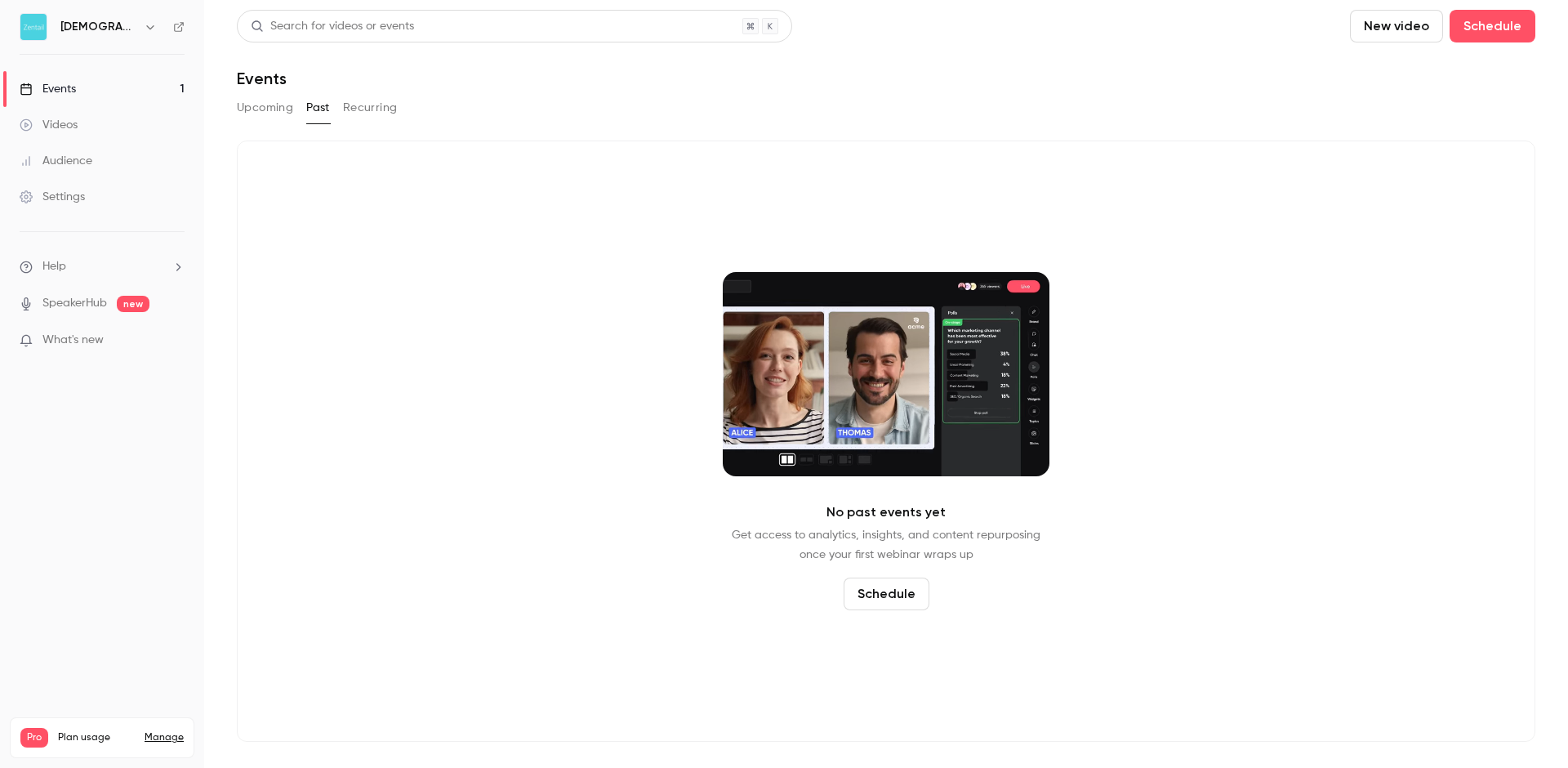
click at [256, 102] on button "Upcoming" at bounding box center [265, 108] width 57 height 26
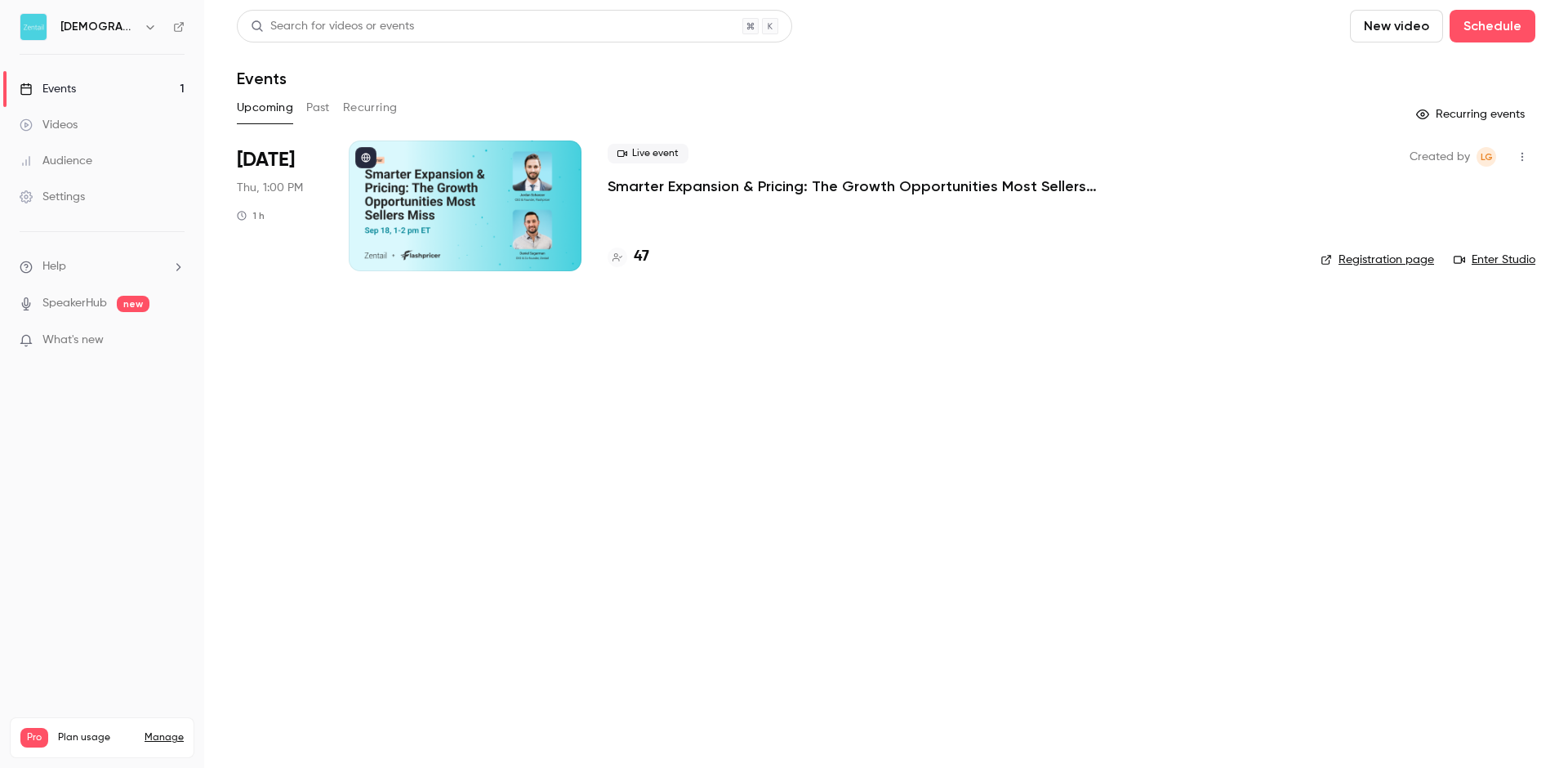
click at [534, 205] on div at bounding box center [464, 205] width 233 height 131
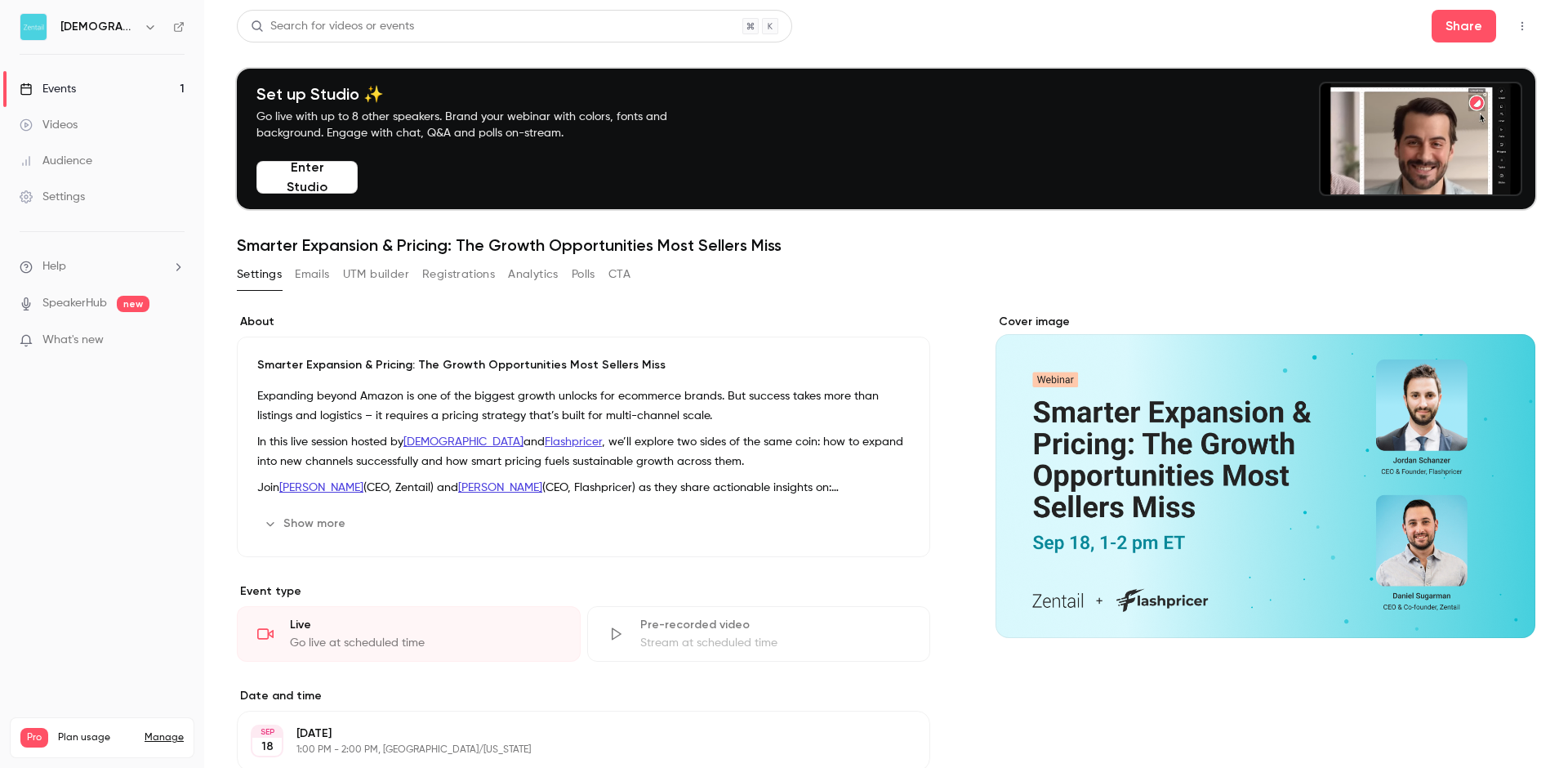
click at [551, 273] on button "Analytics" at bounding box center [533, 274] width 51 height 26
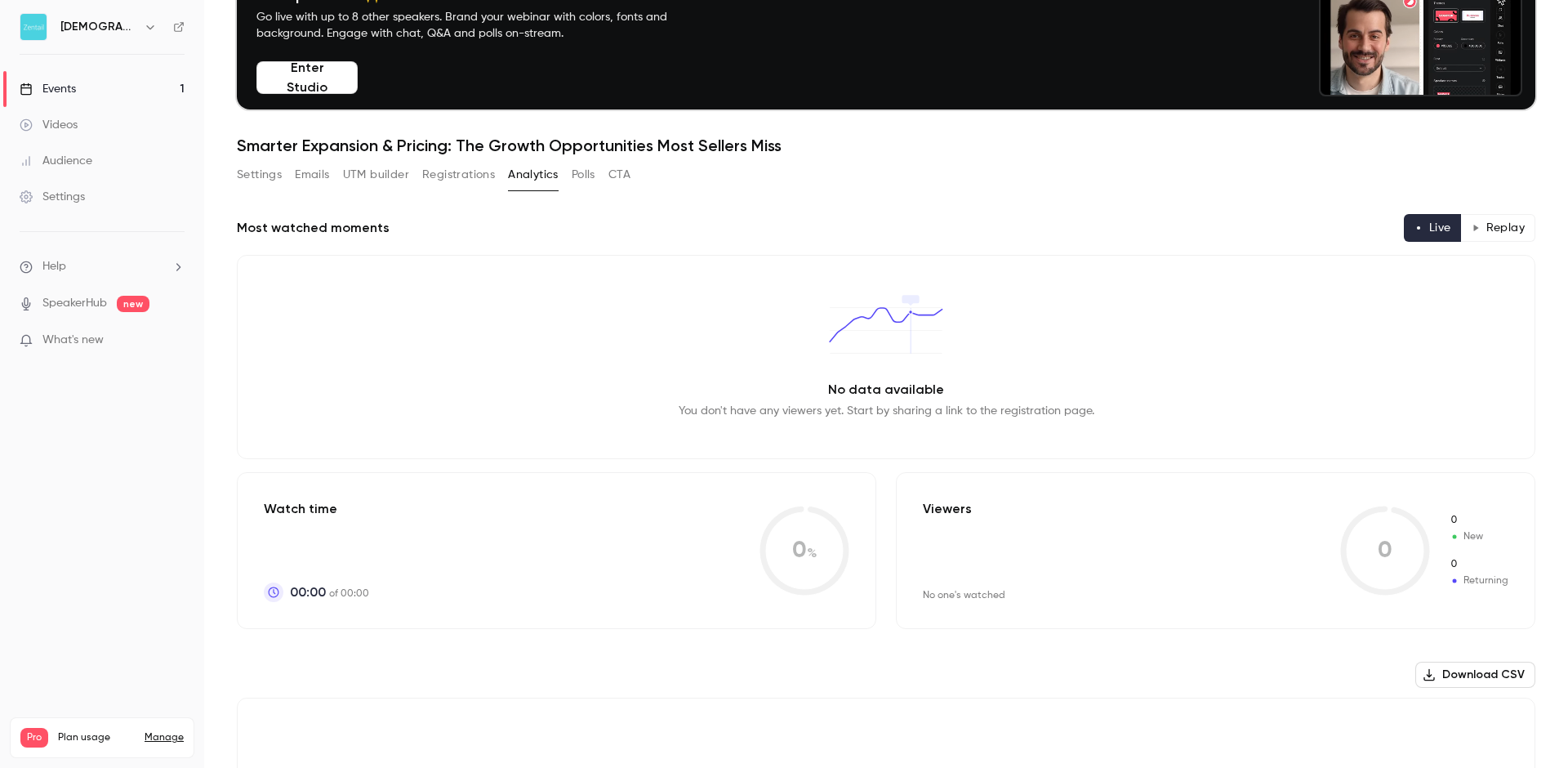
scroll to position [78, 0]
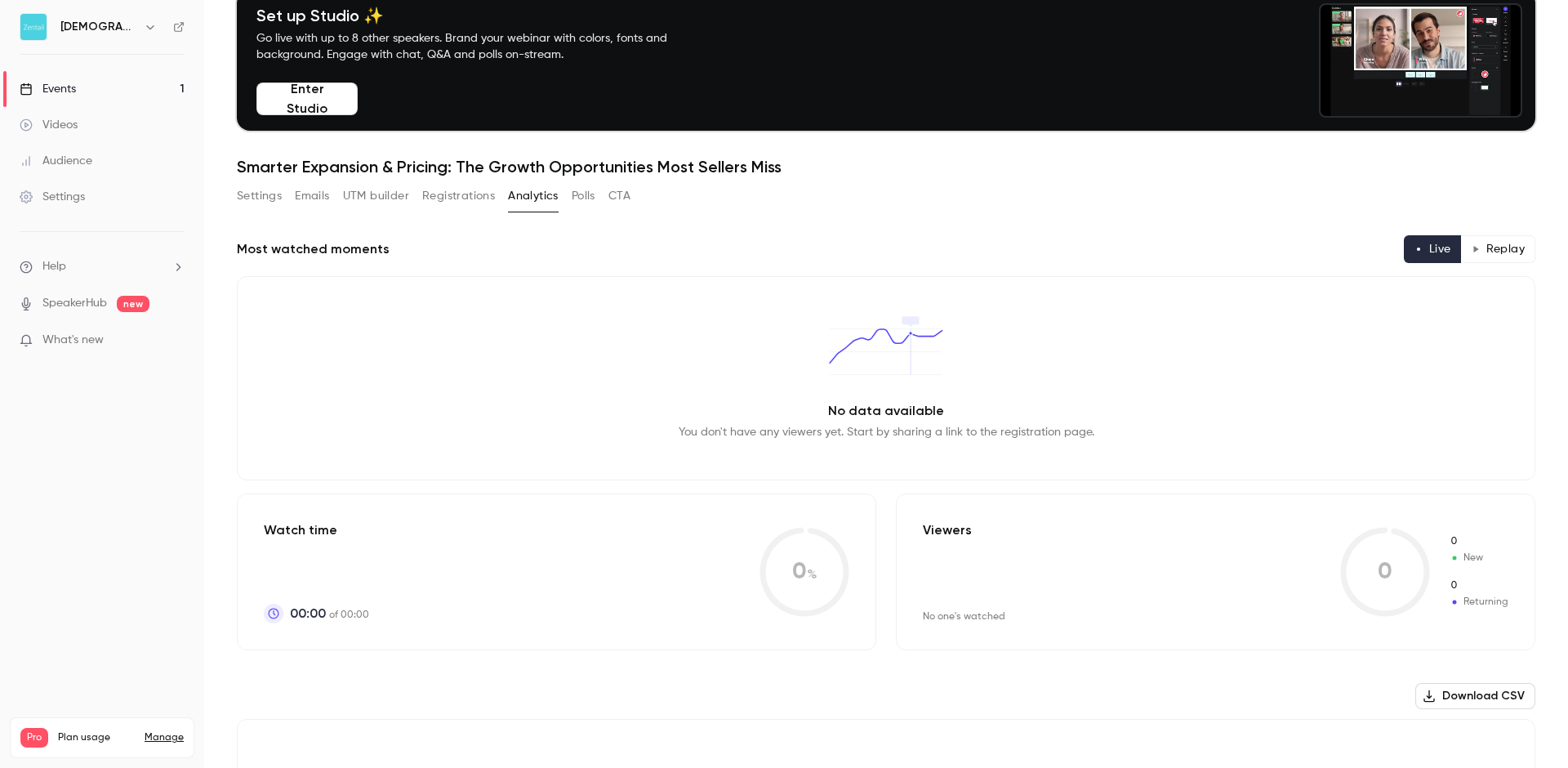
click at [595, 195] on button "Polls" at bounding box center [584, 195] width 23 height 26
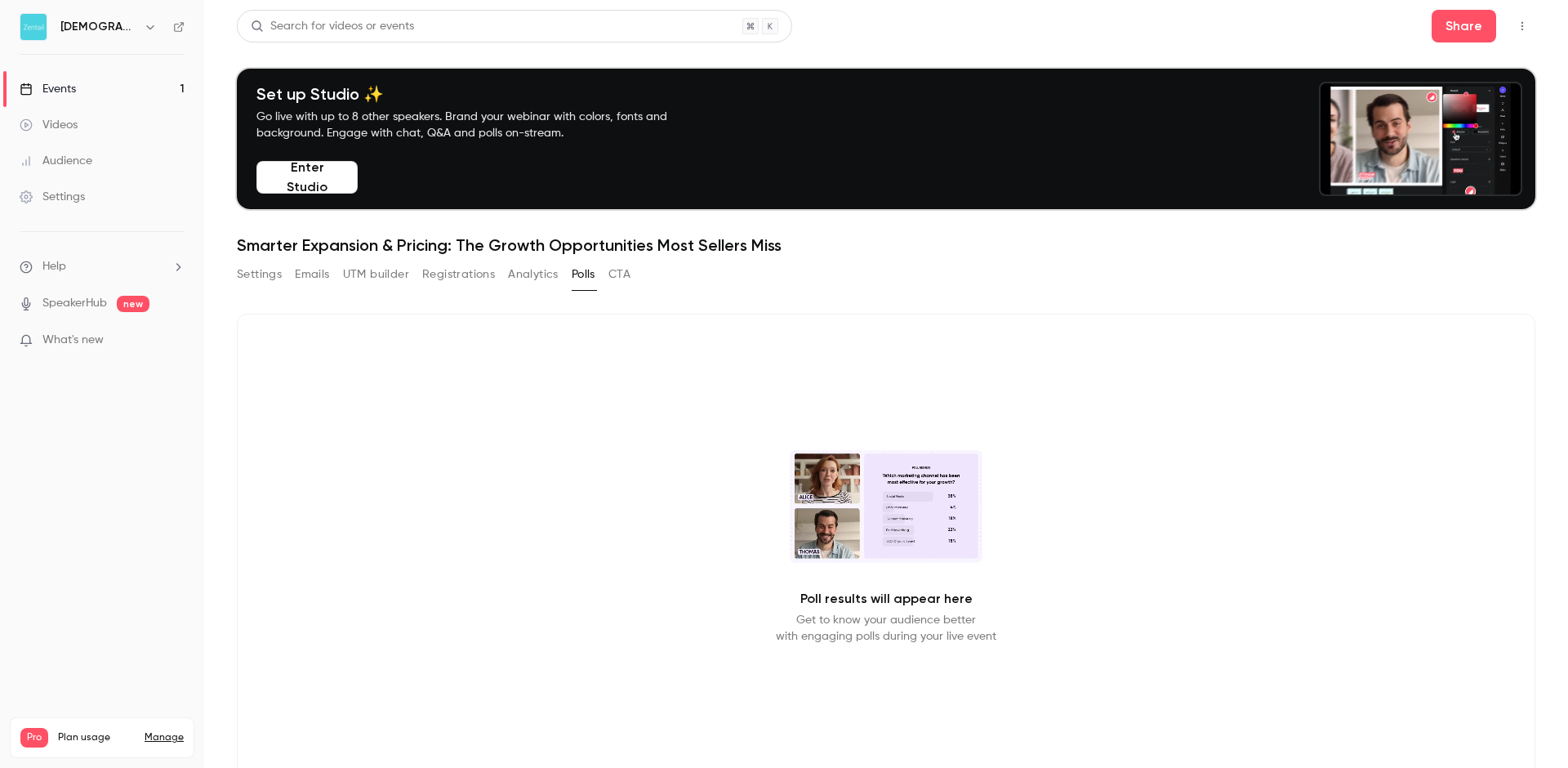
click at [424, 276] on button "Registrations" at bounding box center [458, 274] width 73 height 26
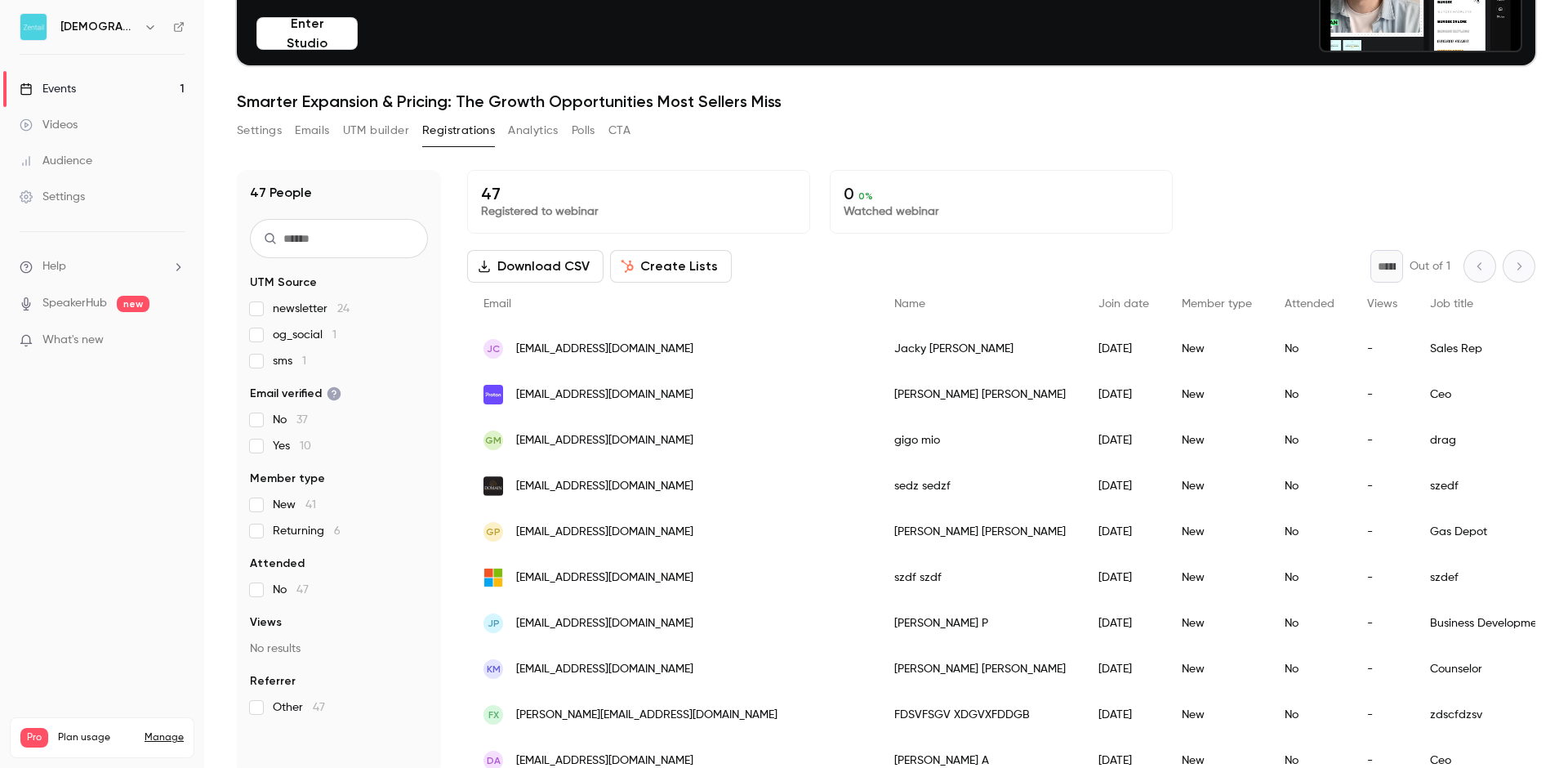
click at [395, 131] on button "UTM builder" at bounding box center [375, 130] width 66 height 26
